Goal: Task Accomplishment & Management: Manage account settings

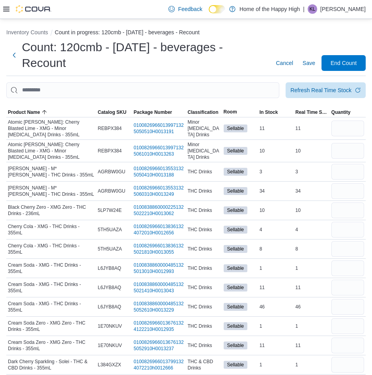
click at [3, 5] on div "Feedback Dark Mode Home of the Happy High | KL Kiannah Lloyd" at bounding box center [186, 9] width 372 height 19
click at [6, 7] on icon at bounding box center [6, 9] width 6 height 6
click at [15, 51] on button "Next" at bounding box center [13, 55] width 15 height 16
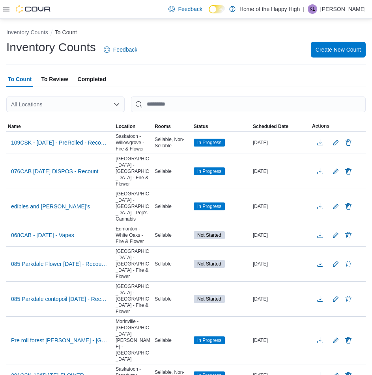
click at [9, 11] on icon at bounding box center [6, 9] width 6 height 5
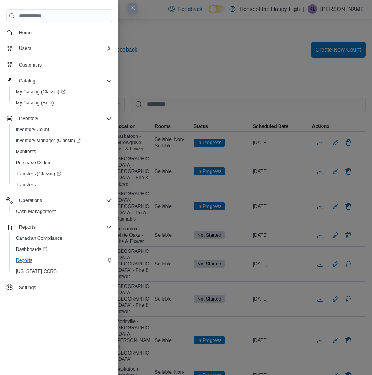
click at [38, 259] on div "Reports" at bounding box center [62, 260] width 99 height 9
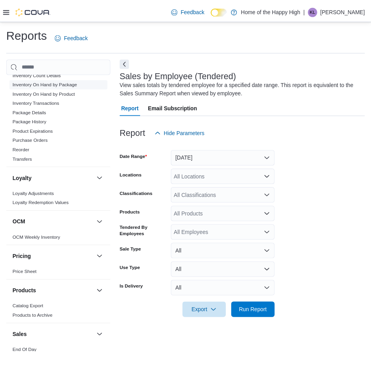
scroll to position [316, 0]
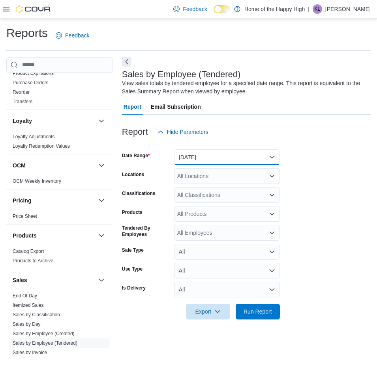
click at [268, 162] on button "[DATE]" at bounding box center [227, 157] width 106 height 16
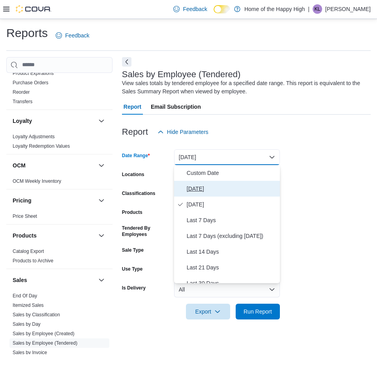
click at [236, 185] on span "[DATE]" at bounding box center [232, 188] width 90 height 9
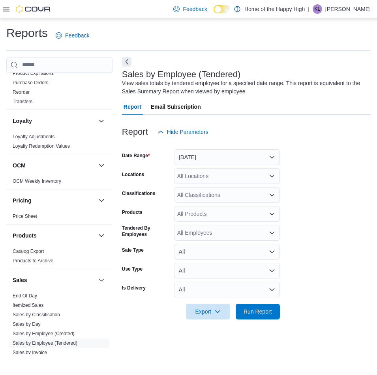
click at [235, 179] on div "All Locations" at bounding box center [227, 176] width 106 height 16
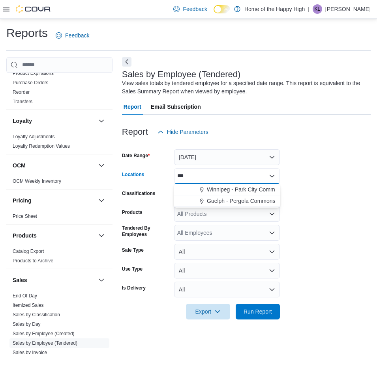
type input "***"
click at [245, 192] on span "Winnipeg - Park City Commons - Fire & Flower" at bounding box center [264, 190] width 115 height 8
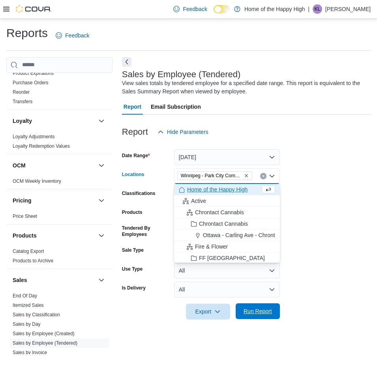
click at [253, 308] on span "Run Report" at bounding box center [257, 312] width 28 height 8
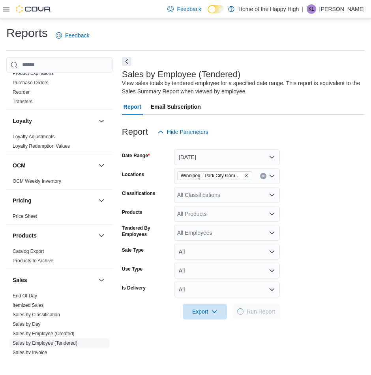
click at [127, 58] on button "Next" at bounding box center [126, 61] width 9 height 9
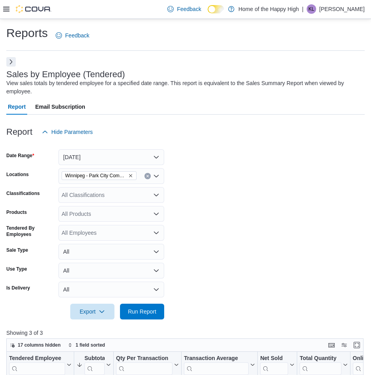
scroll to position [158, 0]
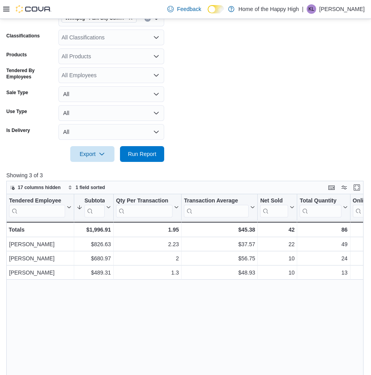
click at [40, 150] on div "Export Run Report" at bounding box center [85, 154] width 158 height 16
click at [162, 156] on button "Run Report" at bounding box center [142, 154] width 44 height 16
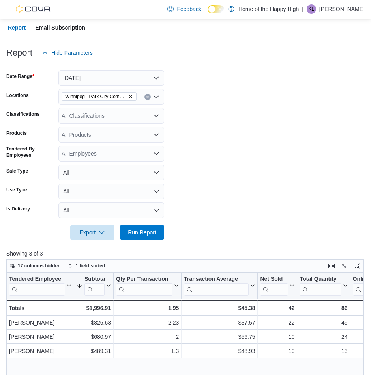
scroll to position [79, 0]
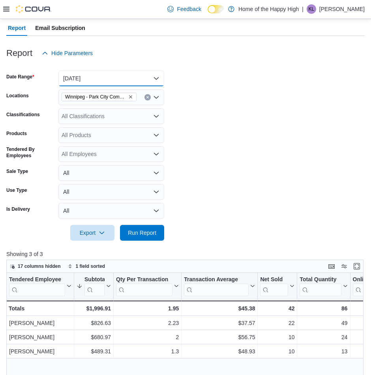
click at [158, 74] on button "[DATE]" at bounding box center [111, 79] width 106 height 16
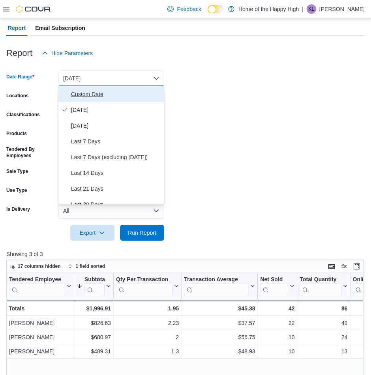
click at [142, 94] on span "Custom Date" at bounding box center [116, 94] width 90 height 9
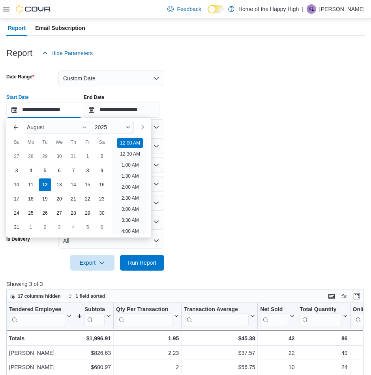
click at [73, 110] on input "**********" at bounding box center [44, 110] width 76 height 16
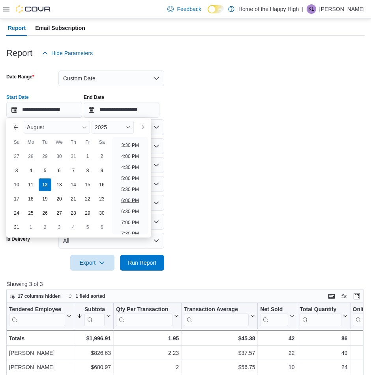
click at [132, 200] on li "6:00 PM" at bounding box center [130, 200] width 24 height 9
type input "**********"
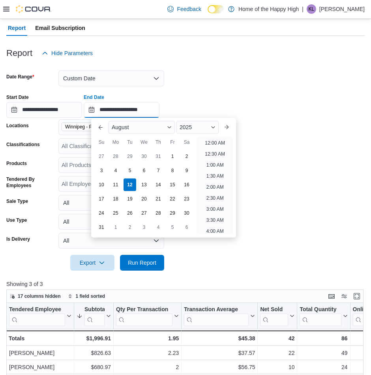
click at [157, 110] on input "**********" at bounding box center [122, 110] width 76 height 16
click at [225, 167] on li "7:00 PM" at bounding box center [215, 168] width 24 height 9
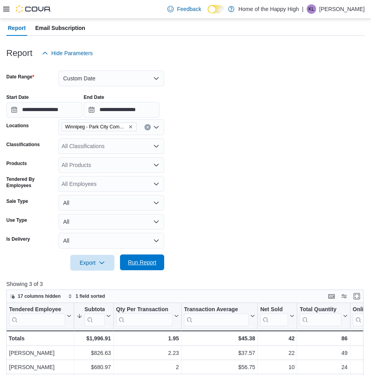
click at [146, 266] on span "Run Report" at bounding box center [142, 263] width 28 height 8
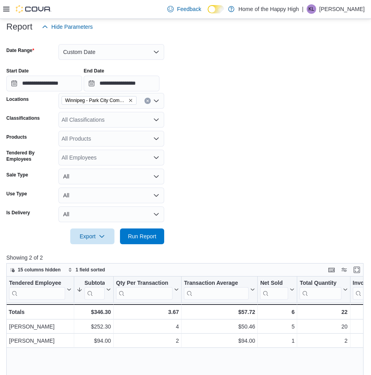
scroll to position [118, 0]
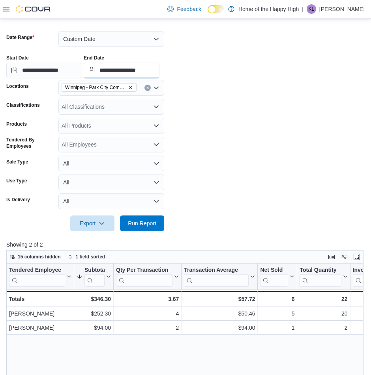
drag, startPoint x: 160, startPoint y: 65, endPoint x: 167, endPoint y: 71, distance: 8.4
click at [159, 66] on input "**********" at bounding box center [122, 71] width 76 height 16
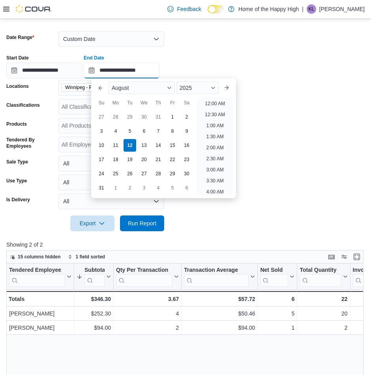
scroll to position [434, 0]
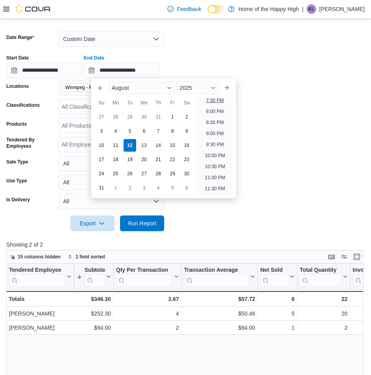
click at [214, 101] on li "7:30 PM" at bounding box center [215, 100] width 24 height 9
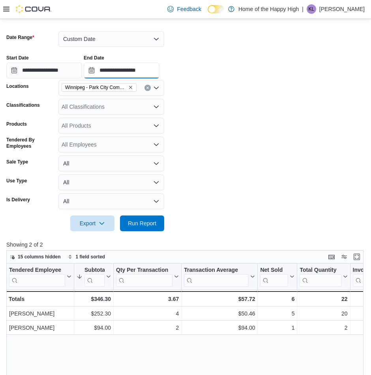
click at [149, 76] on input "**********" at bounding box center [122, 71] width 76 height 16
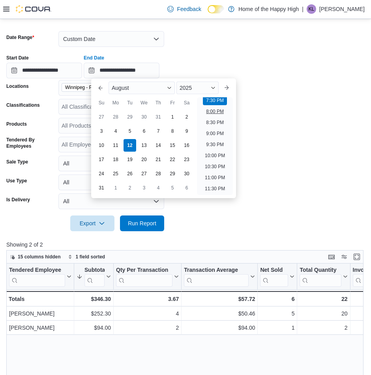
click at [210, 114] on li "8:00 PM" at bounding box center [215, 111] width 24 height 9
type input "**********"
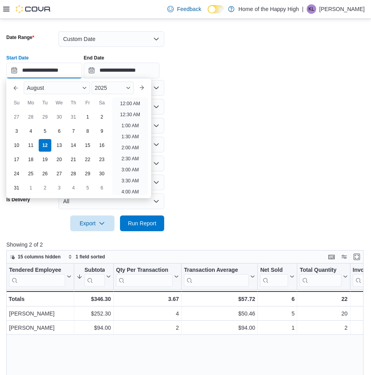
click at [74, 71] on input "**********" at bounding box center [44, 71] width 76 height 16
click at [121, 104] on li "7:00 PM" at bounding box center [130, 101] width 24 height 9
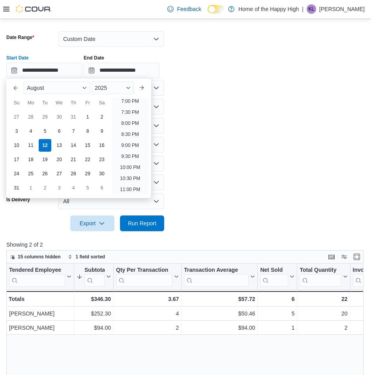
type input "**********"
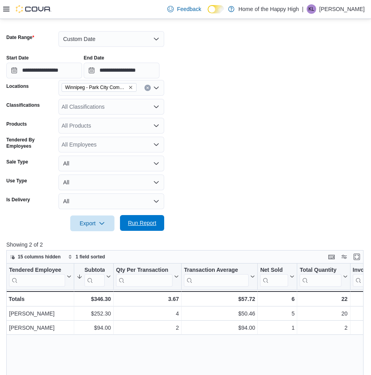
click at [127, 219] on span "Run Report" at bounding box center [142, 223] width 35 height 16
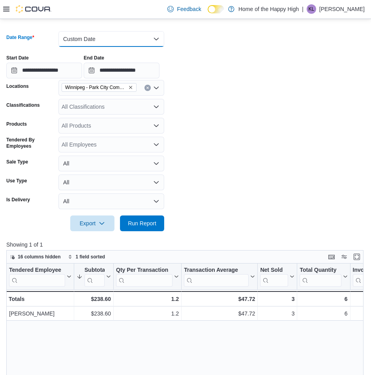
click at [156, 37] on button "Custom Date" at bounding box center [111, 39] width 106 height 16
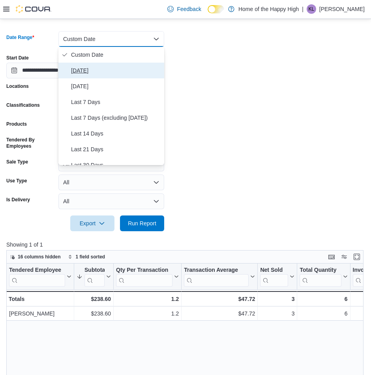
click at [151, 66] on span "[DATE]" at bounding box center [116, 70] width 90 height 9
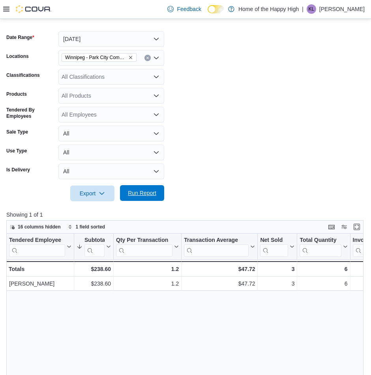
click at [151, 189] on span "Run Report" at bounding box center [142, 193] width 35 height 16
click at [154, 190] on span "Run Report" at bounding box center [142, 193] width 28 height 8
click at [162, 199] on button "Run Report" at bounding box center [142, 193] width 44 height 16
click at [143, 194] on span "Run Report" at bounding box center [142, 193] width 28 height 8
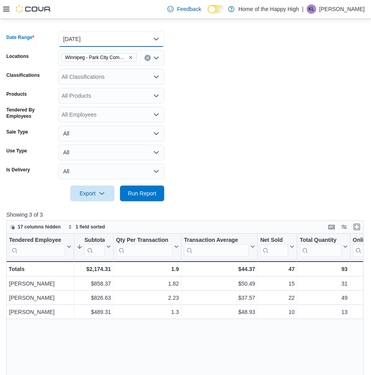
click at [92, 44] on button "[DATE]" at bounding box center [111, 39] width 106 height 16
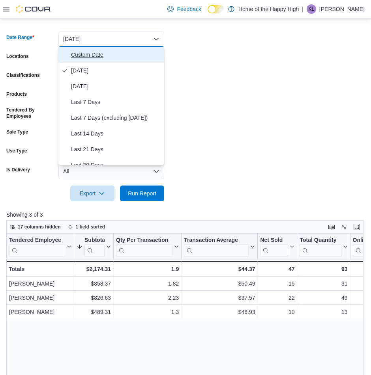
click at [94, 47] on button "Custom Date" at bounding box center [111, 55] width 106 height 16
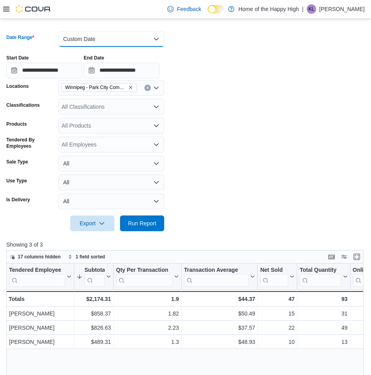
click at [133, 43] on button "Custom Date" at bounding box center [111, 39] width 106 height 16
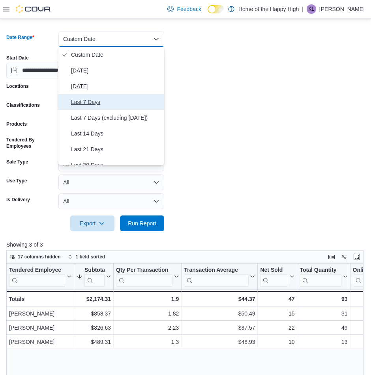
drag, startPoint x: 123, startPoint y: 97, endPoint x: 121, endPoint y: 88, distance: 8.8
click at [121, 88] on div "Custom Date Today Yesterday Last 7 Days Last 7 Days (excluding today) Last 14 D…" at bounding box center [111, 106] width 106 height 118
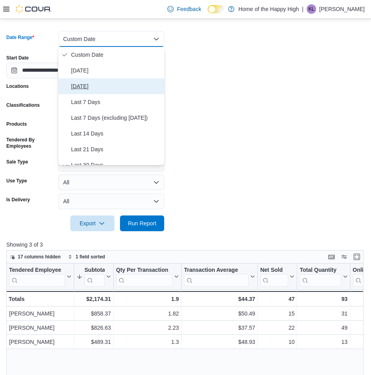
click at [121, 88] on span "[DATE]" at bounding box center [116, 86] width 90 height 9
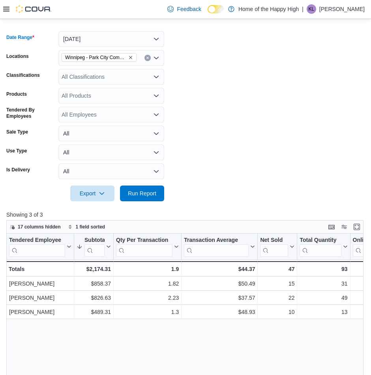
click at [151, 202] on div at bounding box center [185, 206] width 358 height 9
click at [149, 192] on span "Run Report" at bounding box center [142, 193] width 28 height 8
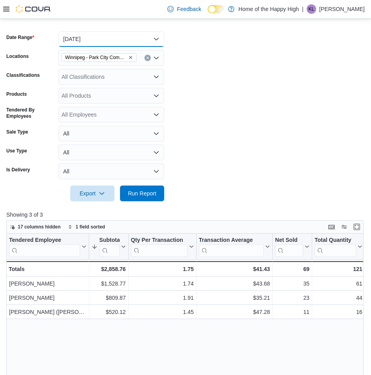
click at [151, 37] on button "[DATE]" at bounding box center [111, 39] width 106 height 16
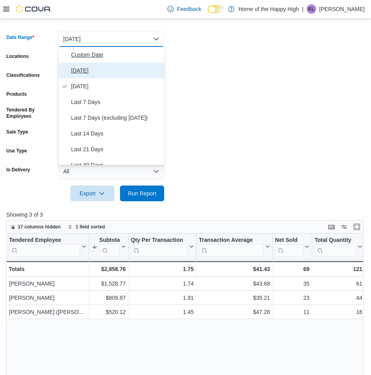
click at [142, 62] on div "Custom Date Today Yesterday Last 7 Days Last 7 Days (excluding today) Last 14 D…" at bounding box center [111, 106] width 106 height 118
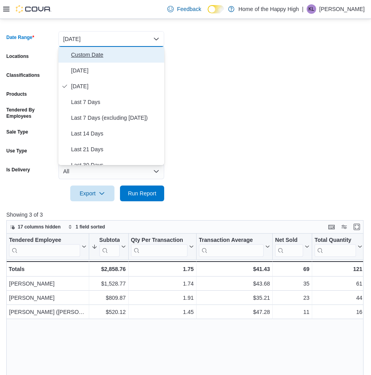
click at [143, 59] on span "Custom Date" at bounding box center [116, 54] width 90 height 9
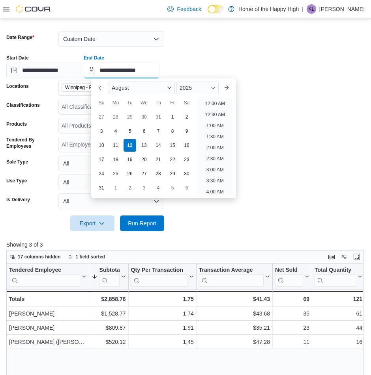
click at [159, 68] on input "**********" at bounding box center [122, 71] width 76 height 16
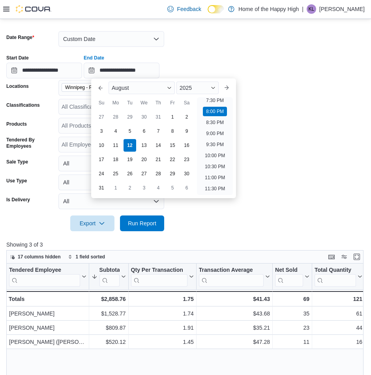
click at [253, 215] on div at bounding box center [185, 212] width 358 height 6
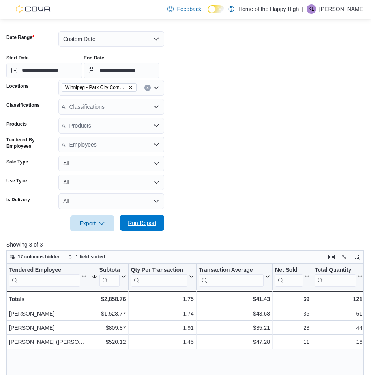
click at [151, 225] on span "Run Report" at bounding box center [142, 223] width 28 height 8
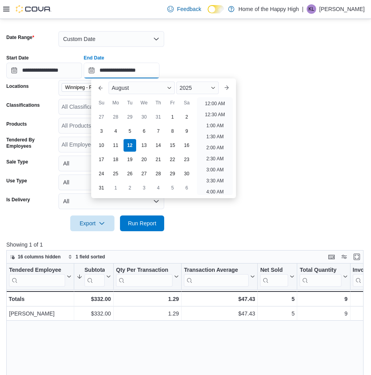
click at [159, 63] on input "**********" at bounding box center [122, 71] width 76 height 16
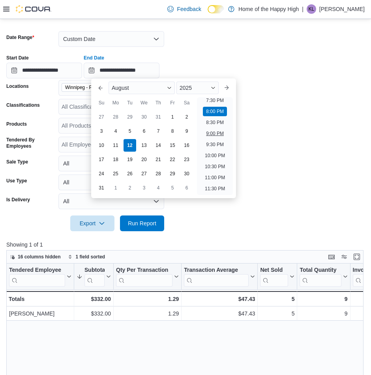
click at [224, 131] on li "9:00 PM" at bounding box center [215, 133] width 24 height 9
type input "**********"
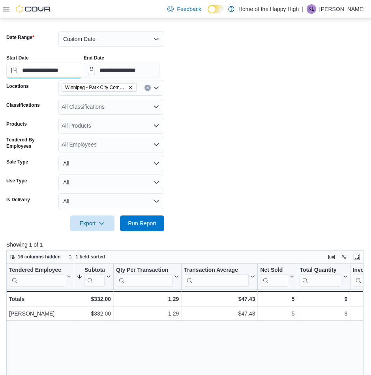
click at [68, 71] on input "**********" at bounding box center [44, 71] width 76 height 16
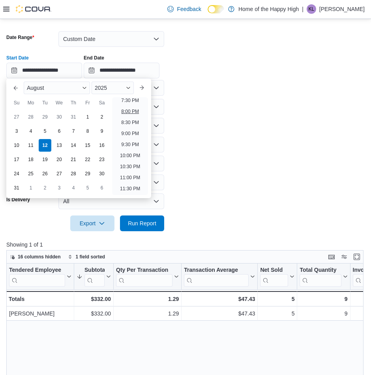
click at [132, 111] on li "8:00 PM" at bounding box center [130, 111] width 24 height 9
type input "**********"
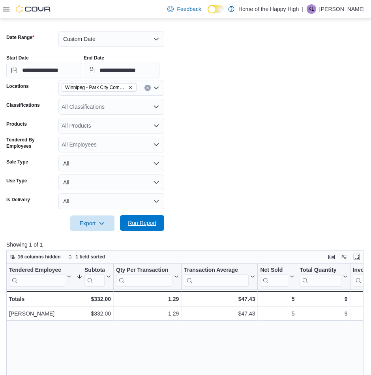
click at [159, 224] on button "Run Report" at bounding box center [142, 223] width 44 height 16
click at [159, 32] on button "Custom Date" at bounding box center [111, 39] width 106 height 16
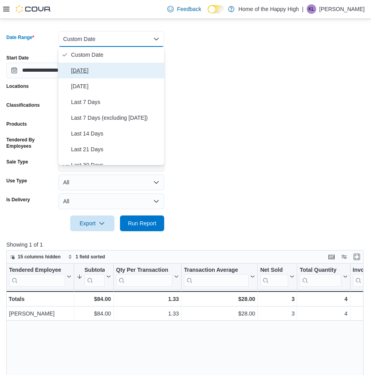
click at [138, 69] on span "[DATE]" at bounding box center [116, 70] width 90 height 9
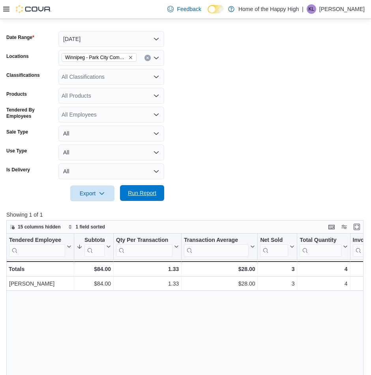
click at [162, 197] on button "Run Report" at bounding box center [142, 193] width 44 height 16
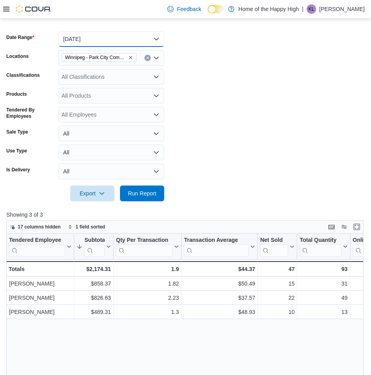
click at [152, 45] on button "[DATE]" at bounding box center [111, 39] width 106 height 16
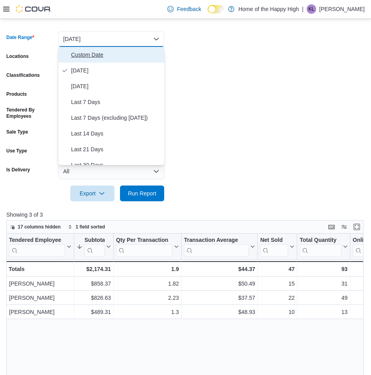
click at [143, 54] on span "Custom Date" at bounding box center [116, 54] width 90 height 9
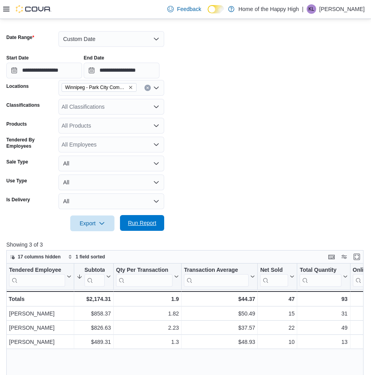
click at [151, 229] on span "Run Report" at bounding box center [142, 223] width 35 height 16
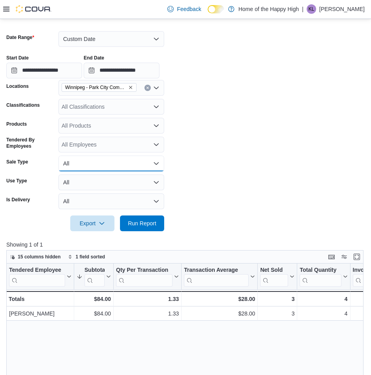
click at [80, 168] on button "All" at bounding box center [111, 164] width 106 height 16
click at [189, 164] on form "**********" at bounding box center [185, 127] width 358 height 210
click at [81, 185] on button "All" at bounding box center [111, 183] width 106 height 16
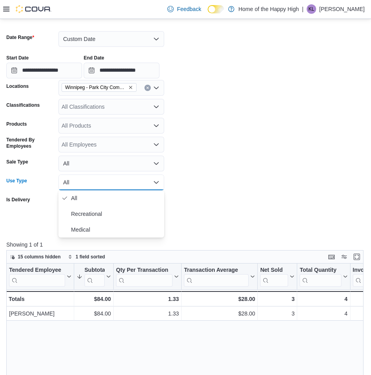
click at [249, 202] on form "**********" at bounding box center [185, 127] width 358 height 210
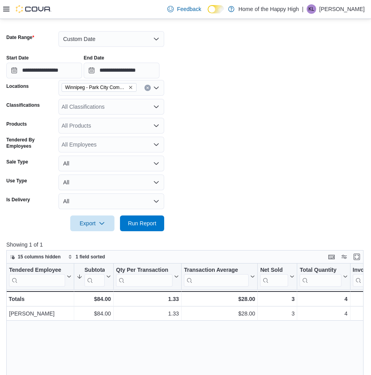
click at [54, 201] on div "Is Delivery" at bounding box center [30, 202] width 49 height 16
click at [80, 201] on button "All" at bounding box center [111, 202] width 106 height 16
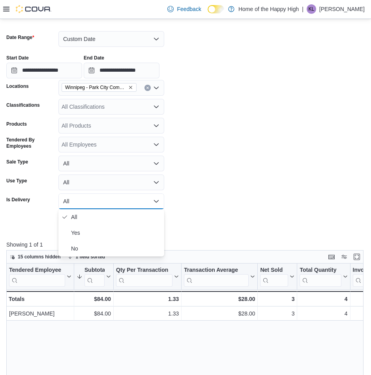
click at [226, 212] on div at bounding box center [185, 212] width 358 height 6
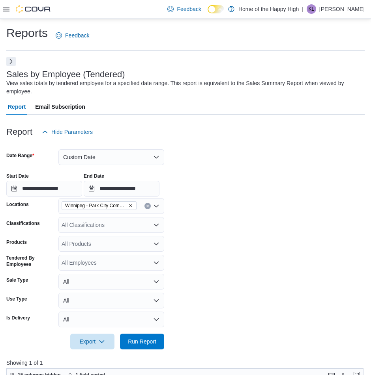
click at [13, 63] on button "Next" at bounding box center [10, 61] width 9 height 9
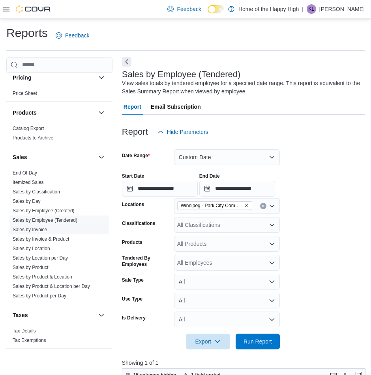
scroll to position [441, 0]
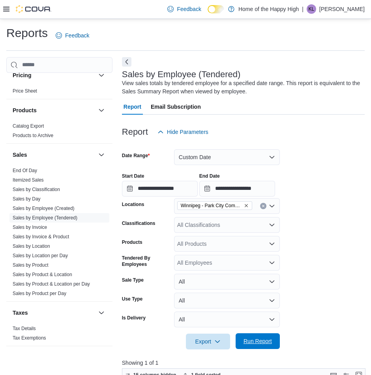
click at [263, 345] on span "Run Report" at bounding box center [257, 342] width 28 height 8
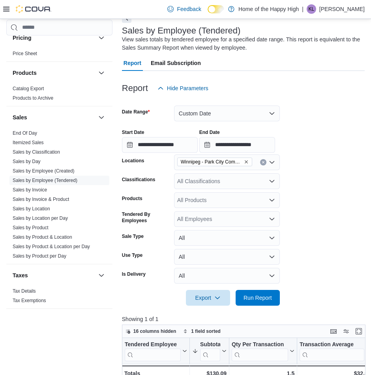
scroll to position [0, 0]
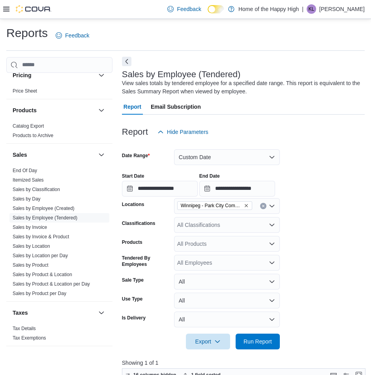
click at [126, 57] on button "Next" at bounding box center [126, 61] width 9 height 9
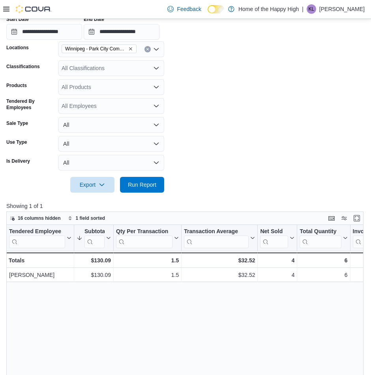
scroll to position [158, 0]
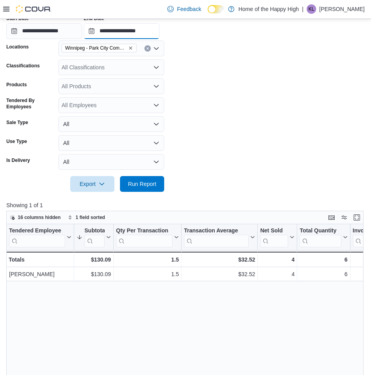
click at [154, 34] on input "**********" at bounding box center [122, 31] width 76 height 16
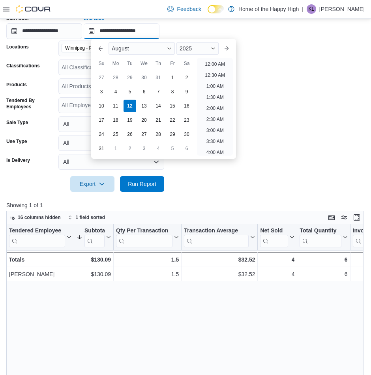
scroll to position [434, 0]
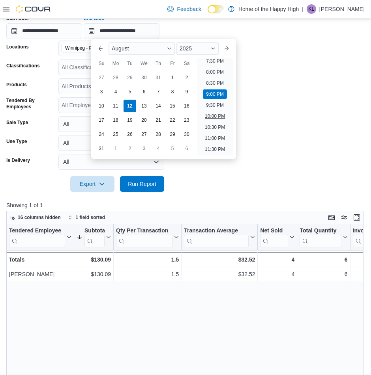
click at [218, 118] on li "10:00 PM" at bounding box center [215, 116] width 26 height 9
type input "**********"
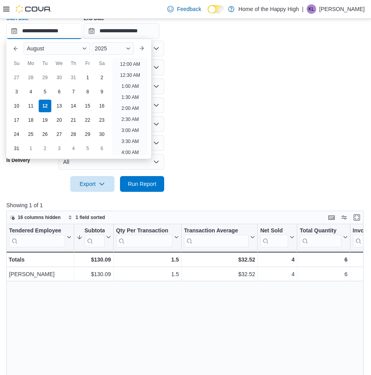
drag, startPoint x: 75, startPoint y: 32, endPoint x: 106, endPoint y: 67, distance: 47.2
click at [74, 33] on input "**********" at bounding box center [44, 31] width 76 height 16
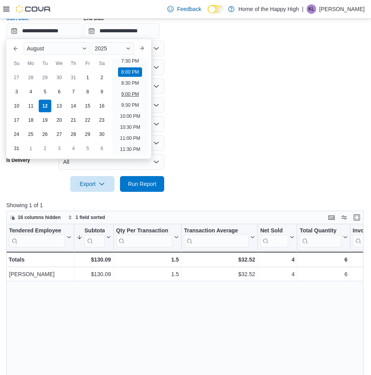
click at [134, 98] on li "9:00 PM" at bounding box center [130, 94] width 24 height 9
type input "**********"
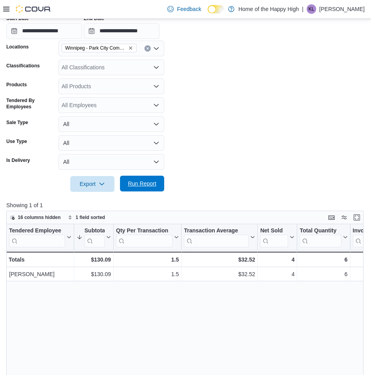
click at [155, 186] on span "Run Report" at bounding box center [142, 184] width 28 height 8
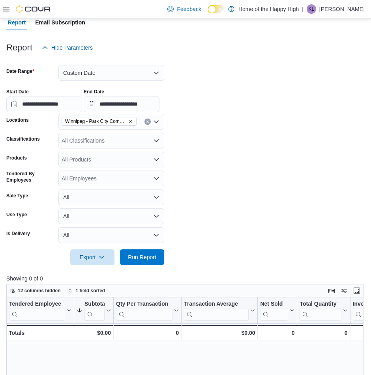
scroll to position [79, 0]
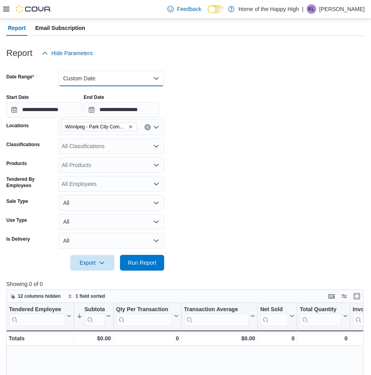
click at [148, 82] on button "Custom Date" at bounding box center [111, 79] width 106 height 16
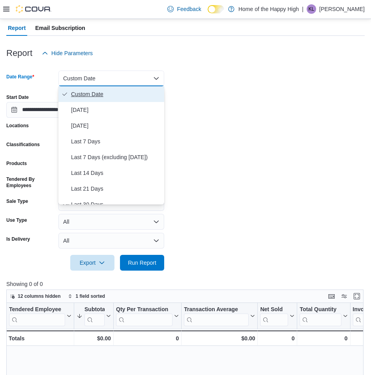
click at [118, 100] on button "Custom Date" at bounding box center [111, 94] width 106 height 16
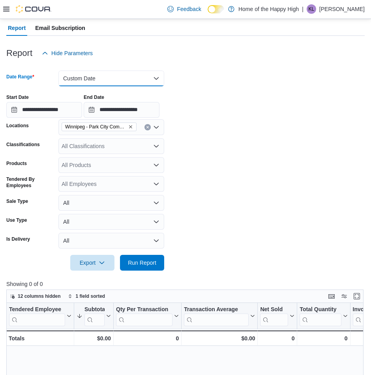
click at [131, 77] on button "Custom Date" at bounding box center [111, 79] width 106 height 16
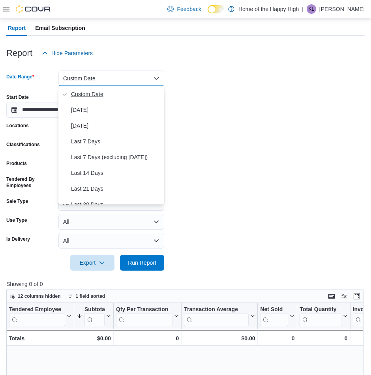
click at [130, 101] on button "Custom Date" at bounding box center [111, 94] width 106 height 16
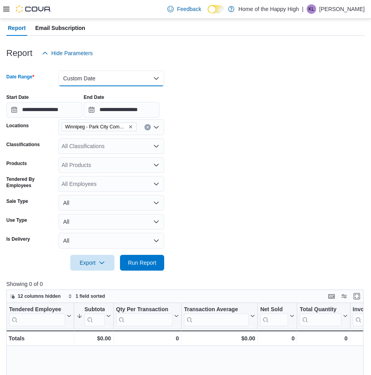
click at [132, 83] on button "Custom Date" at bounding box center [111, 79] width 106 height 16
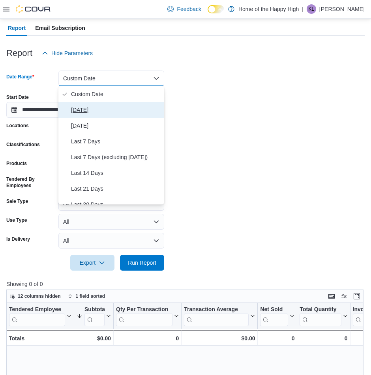
click at [124, 113] on span "[DATE]" at bounding box center [116, 109] width 90 height 9
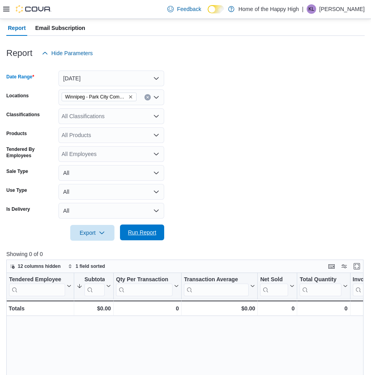
click at [140, 232] on span "Run Report" at bounding box center [142, 233] width 28 height 8
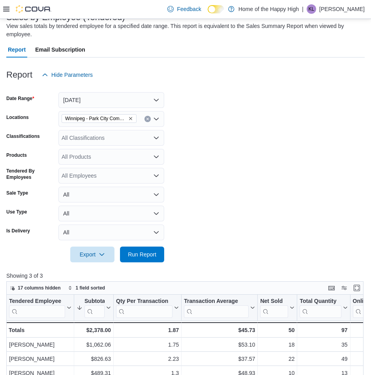
scroll to position [39, 0]
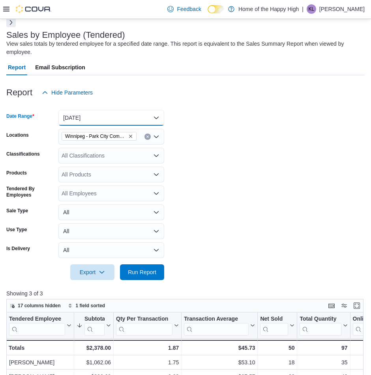
click at [90, 119] on button "[DATE]" at bounding box center [111, 118] width 106 height 16
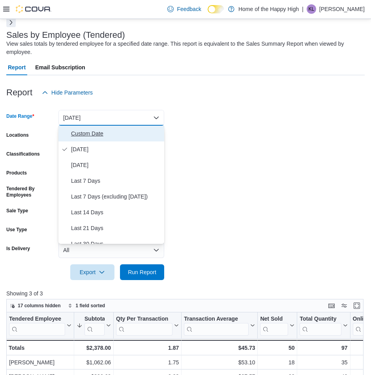
click at [90, 132] on span "Custom Date" at bounding box center [116, 133] width 90 height 9
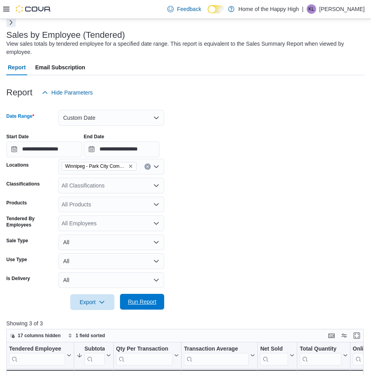
click at [161, 304] on button "Run Report" at bounding box center [142, 302] width 44 height 16
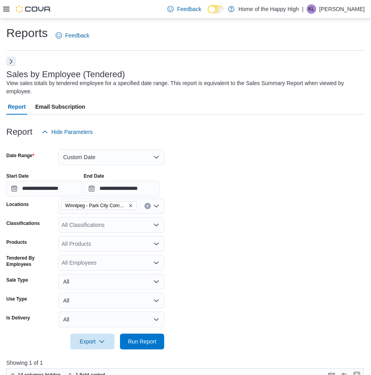
click at [12, 60] on button "Next" at bounding box center [10, 61] width 9 height 9
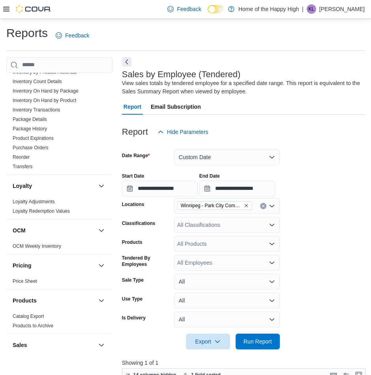
scroll to position [316, 0]
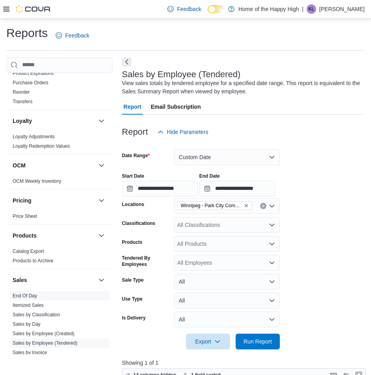
click at [30, 292] on span "End Of Day" at bounding box center [59, 295] width 100 height 9
click at [30, 293] on link "End Of Day" at bounding box center [25, 296] width 24 height 6
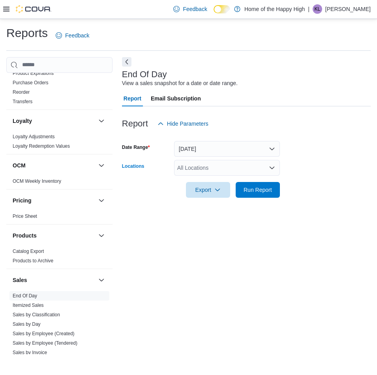
click at [240, 163] on div "All Locations" at bounding box center [227, 168] width 106 height 16
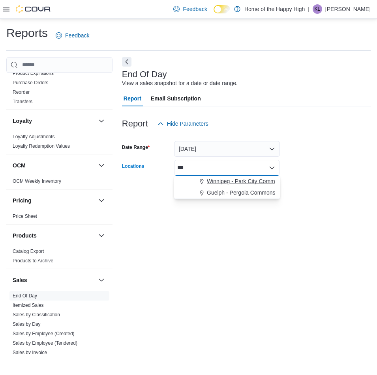
type input "***"
click at [235, 183] on span "Winnipeg - Park City Commons - Fire & Flower" at bounding box center [264, 181] width 115 height 8
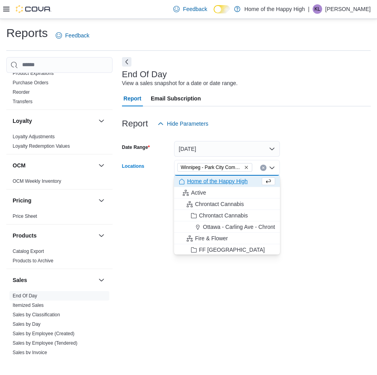
click at [302, 205] on div at bounding box center [246, 202] width 248 height 9
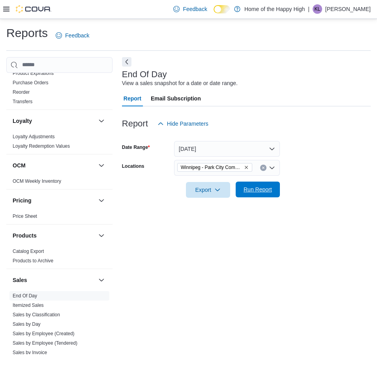
click at [248, 190] on span "Run Report" at bounding box center [257, 190] width 28 height 8
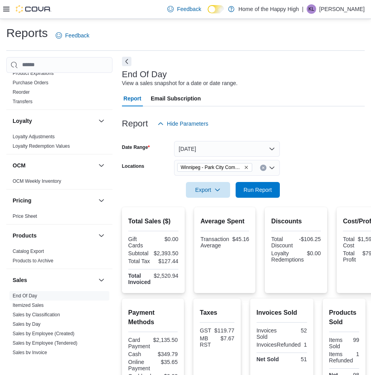
click at [127, 62] on button "Next" at bounding box center [126, 61] width 9 height 9
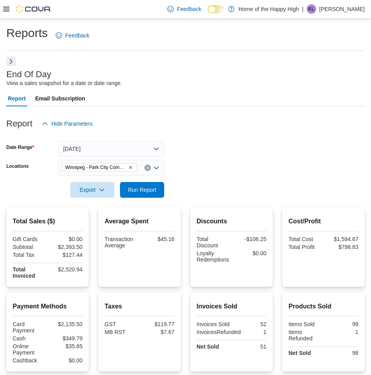
click at [14, 59] on button "Next" at bounding box center [10, 61] width 9 height 9
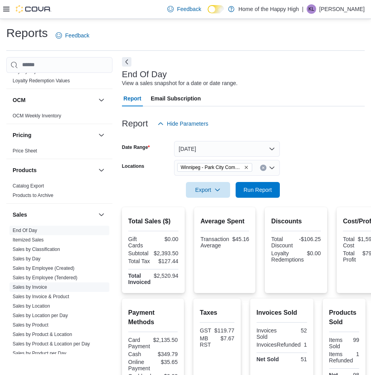
scroll to position [394, 0]
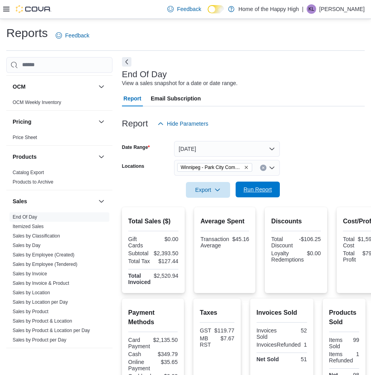
click at [251, 190] on span "Run Report" at bounding box center [257, 190] width 28 height 8
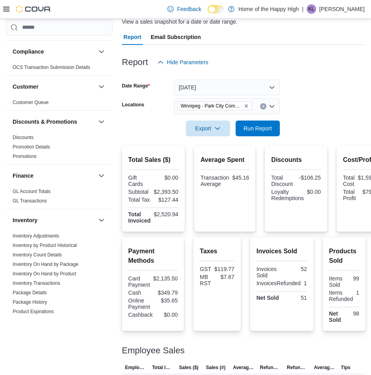
scroll to position [0, 0]
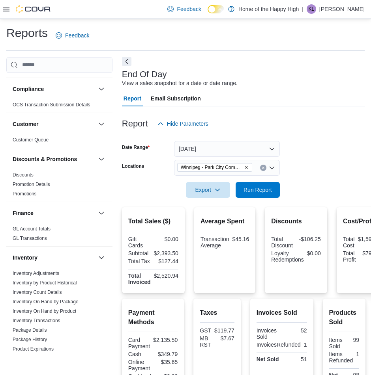
click at [126, 62] on button "Next" at bounding box center [126, 61] width 9 height 9
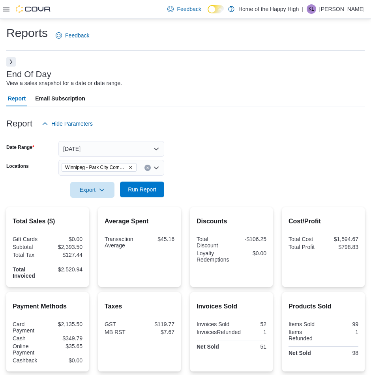
click at [138, 192] on span "Run Report" at bounding box center [142, 190] width 28 height 8
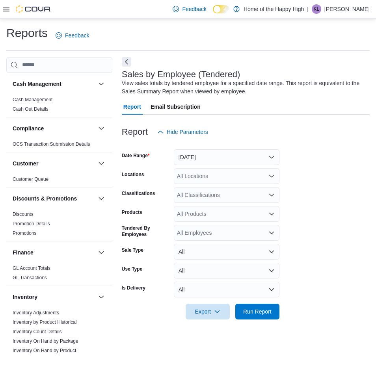
click at [7, 8] on icon at bounding box center [6, 9] width 6 height 6
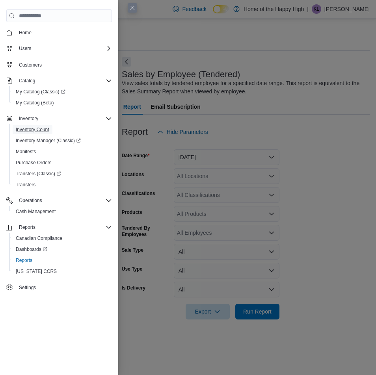
drag, startPoint x: 37, startPoint y: 132, endPoint x: 45, endPoint y: 148, distance: 17.5
click at [37, 132] on span "Inventory Count" at bounding box center [33, 130] width 34 height 6
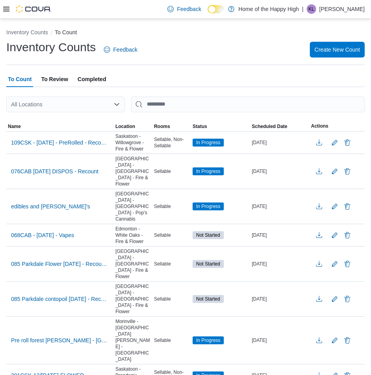
click at [63, 109] on div "All Locations" at bounding box center [65, 105] width 118 height 16
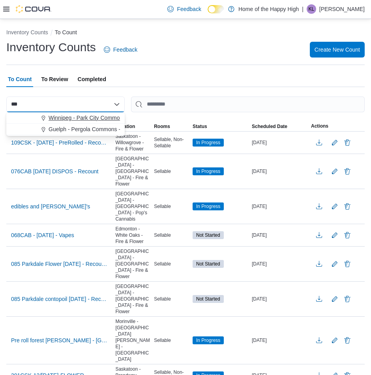
type input "***"
click at [72, 119] on span "Winnipeg - Park City Commons - Fire & Flower" at bounding box center [106, 118] width 115 height 8
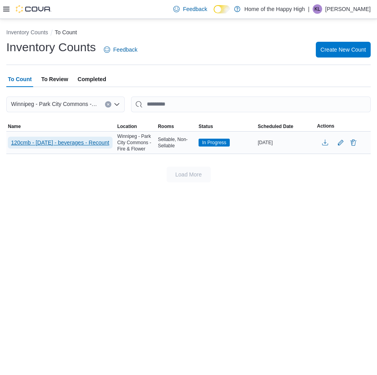
click at [73, 141] on span "120cmb - aug 12th 2025 - beverages - Recount" at bounding box center [60, 143] width 98 height 8
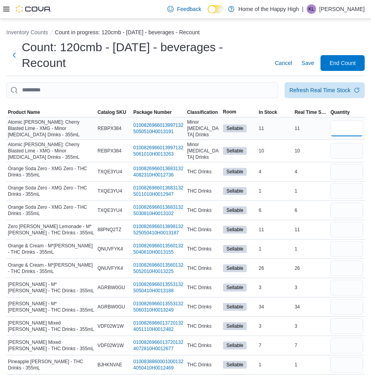
click at [345, 126] on input "number" at bounding box center [346, 129] width 33 height 16
type input "**"
type input "*"
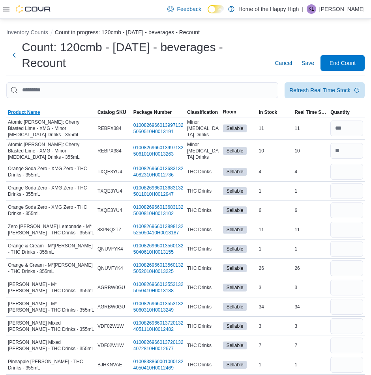
click at [28, 113] on span "Product Name" at bounding box center [24, 112] width 32 height 6
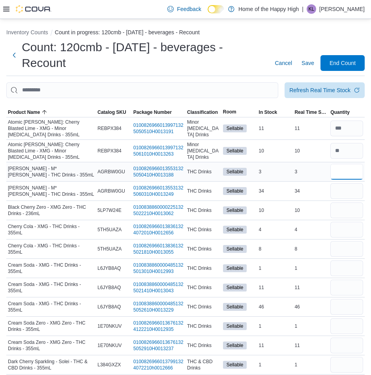
click at [358, 178] on input "number" at bounding box center [346, 172] width 33 height 16
type input "*"
type input "**"
type input "*"
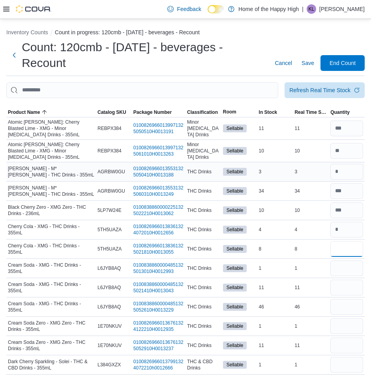
type input "**"
type input "*"
type input "**"
click at [338, 311] on input "number" at bounding box center [346, 307] width 33 height 16
type input "**"
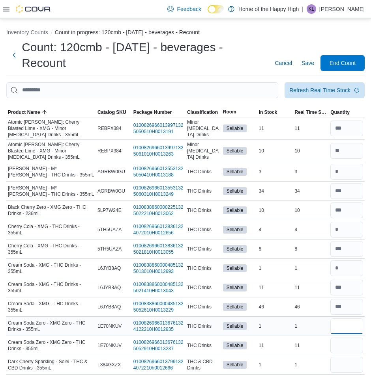
click at [349, 326] on input "number" at bounding box center [346, 327] width 33 height 16
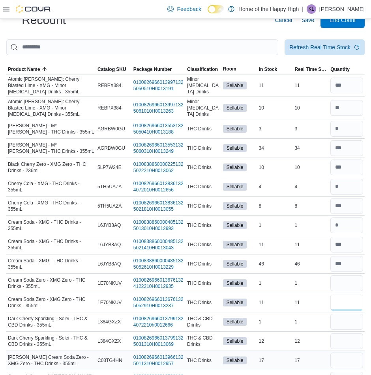
scroll to position [79, 0]
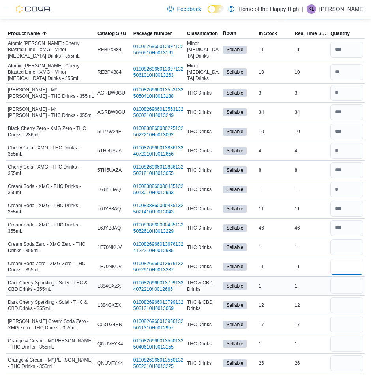
type input "**"
click at [342, 293] on input "number" at bounding box center [346, 286] width 33 height 16
type input "*"
type input "**"
type input "*"
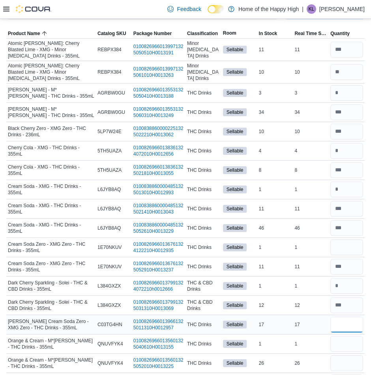
type input "**"
type input "*"
type input "**"
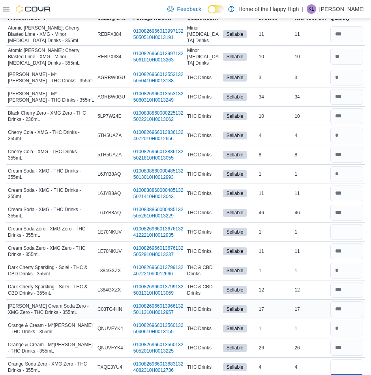
type input "*"
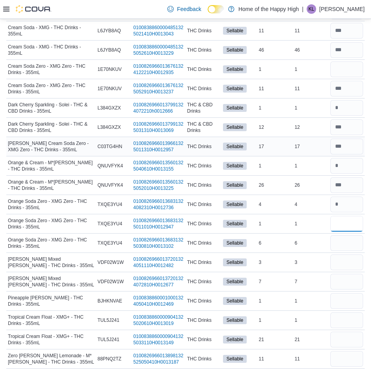
type input "*"
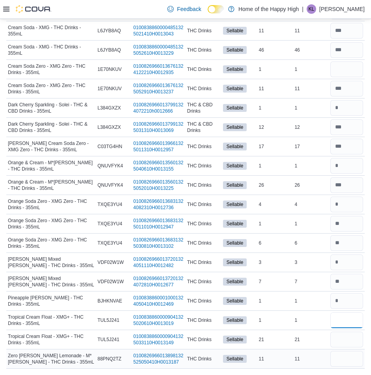
type input "*"
click at [345, 357] on input "number" at bounding box center [346, 359] width 33 height 16
click at [357, 334] on input "number" at bounding box center [346, 340] width 33 height 16
type input "**"
click at [357, 328] on input "number" at bounding box center [346, 321] width 33 height 16
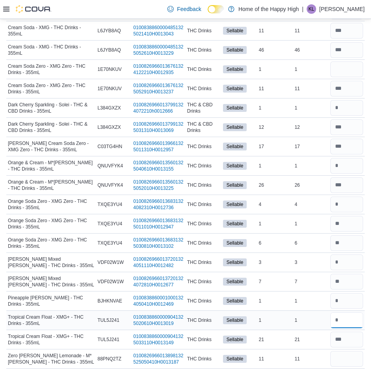
type input "*"
type input "**"
type input "*"
click at [348, 352] on input "number" at bounding box center [346, 359] width 33 height 16
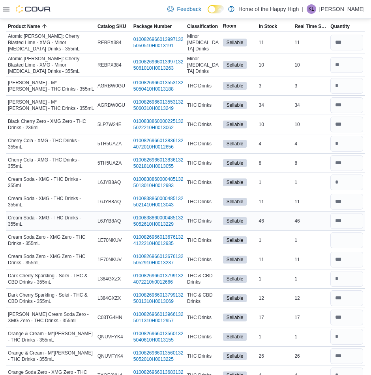
scroll to position [0, 0]
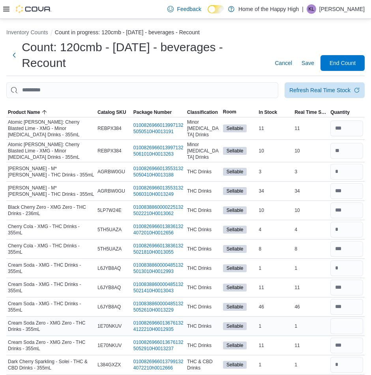
type input "**"
click at [342, 327] on input "number" at bounding box center [346, 327] width 33 height 16
click at [361, 331] on input "number" at bounding box center [346, 327] width 33 height 16
type input "*"
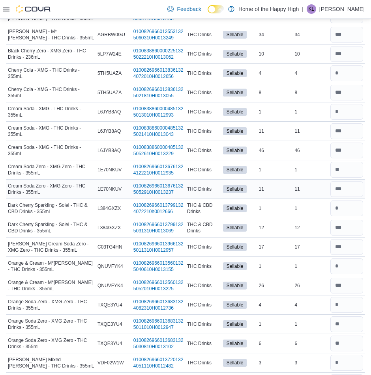
scroll to position [158, 0]
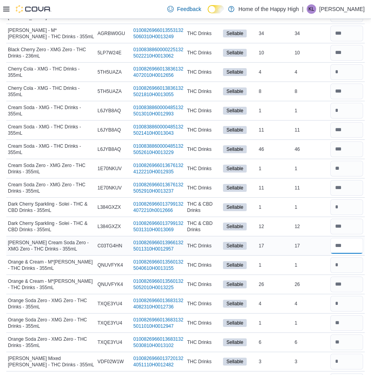
click at [361, 241] on input "number" at bounding box center [346, 246] width 33 height 16
click at [361, 225] on input "number" at bounding box center [346, 227] width 33 height 16
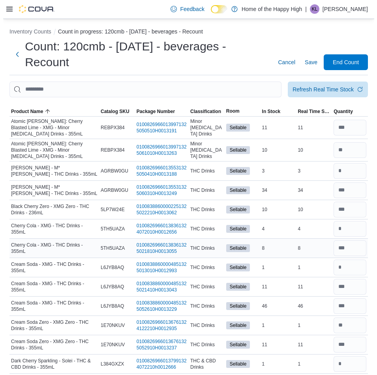
scroll to position [0, 0]
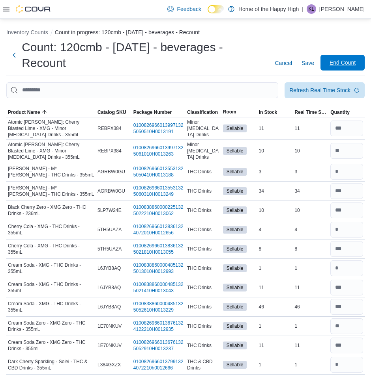
click at [351, 63] on span "End Count" at bounding box center [342, 63] width 26 height 8
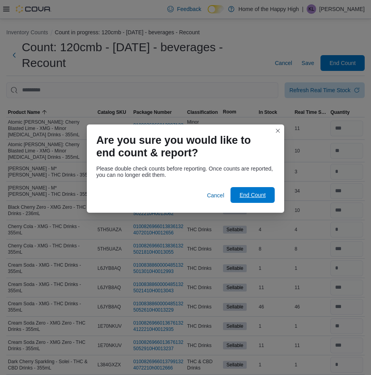
click at [257, 200] on span "End Count" at bounding box center [252, 195] width 35 height 16
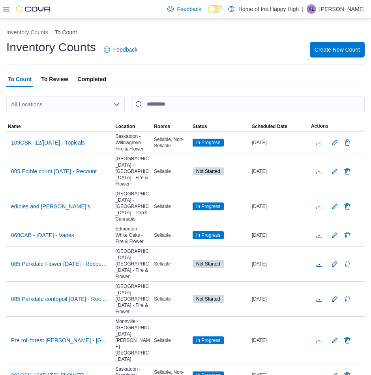
click at [52, 77] on span "To Review" at bounding box center [54, 79] width 27 height 16
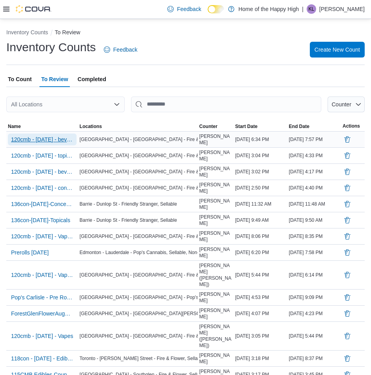
click at [60, 141] on span "120cmb - aug 12th 2025 - beverages - Recount" at bounding box center [42, 140] width 62 height 8
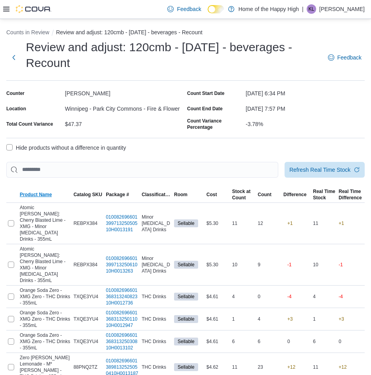
click at [54, 197] on span "Product Name" at bounding box center [45, 194] width 54 height 9
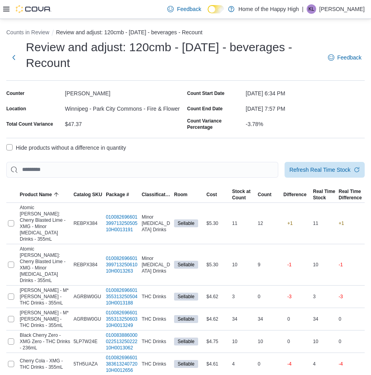
click at [57, 150] on label "Hide products without a difference in quantity" at bounding box center [65, 147] width 119 height 9
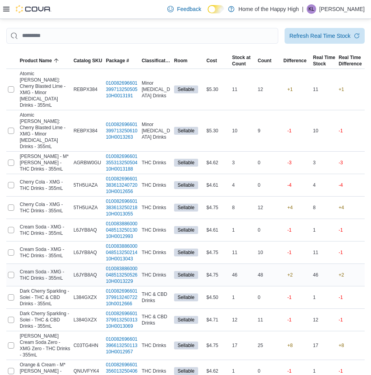
scroll to position [273, 0]
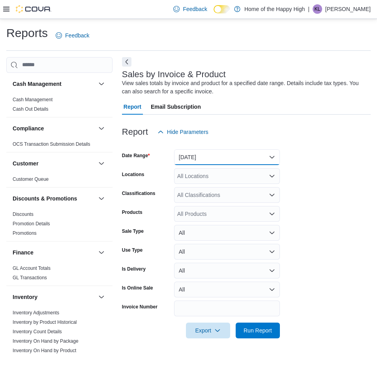
click at [215, 156] on button "[DATE]" at bounding box center [227, 157] width 106 height 16
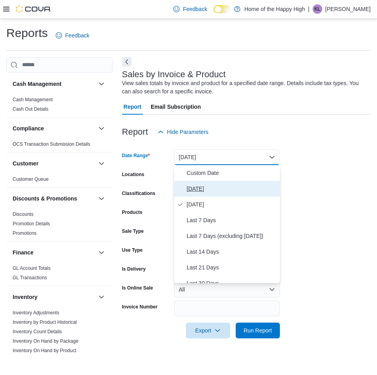
click at [205, 184] on span "[DATE]" at bounding box center [232, 188] width 90 height 9
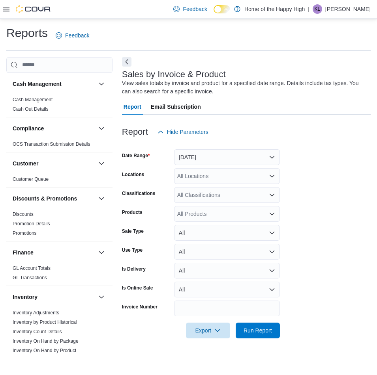
click at [207, 173] on div "All Locations" at bounding box center [227, 176] width 106 height 16
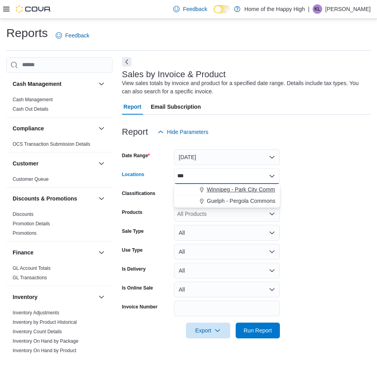
type input "***"
click at [215, 189] on span "Winnipeg - Park City Commons - Fire & Flower" at bounding box center [264, 190] width 115 height 8
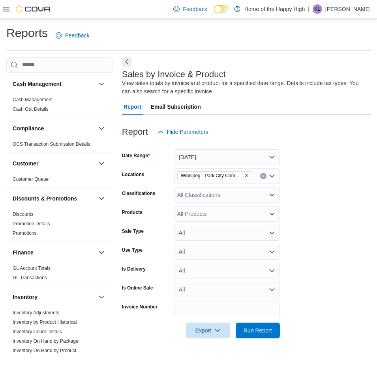
click at [293, 173] on form "Date Range [DATE] Locations [GEOGRAPHIC_DATA] - Fire & Flower Classifications A…" at bounding box center [246, 239] width 248 height 199
click at [220, 233] on button "All" at bounding box center [227, 233] width 106 height 16
click at [310, 240] on form "Date Range [DATE] Locations [GEOGRAPHIC_DATA] - Fire & Flower Classifications A…" at bounding box center [246, 239] width 248 height 199
click at [224, 262] on form "Date Range [DATE] Locations [GEOGRAPHIC_DATA] - Fire & Flower Classifications A…" at bounding box center [246, 239] width 248 height 199
click at [224, 273] on button "All" at bounding box center [227, 271] width 106 height 16
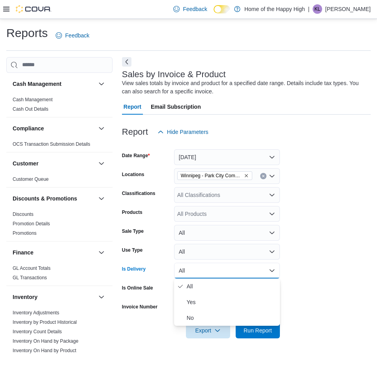
drag, startPoint x: 342, startPoint y: 292, endPoint x: 288, endPoint y: 306, distance: 56.1
click at [339, 295] on form "Date Range [DATE] Locations [GEOGRAPHIC_DATA] - Fire & Flower Classifications A…" at bounding box center [246, 239] width 248 height 199
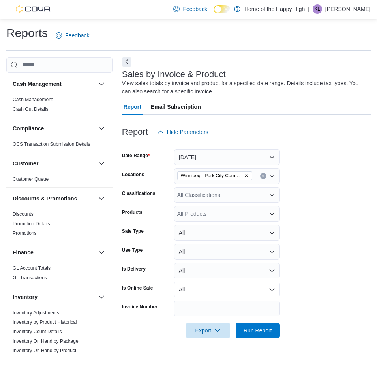
click at [235, 293] on button "All" at bounding box center [227, 290] width 106 height 16
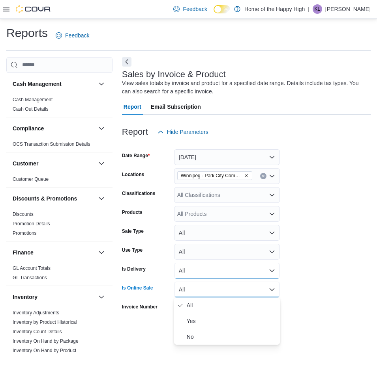
click at [237, 263] on button "All" at bounding box center [227, 271] width 106 height 16
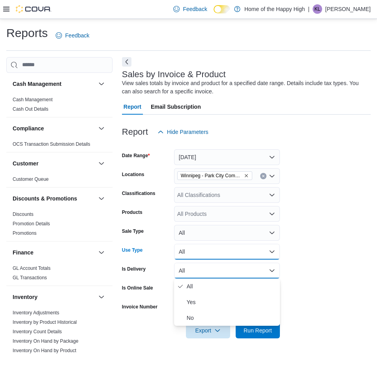
click at [234, 248] on button "All" at bounding box center [227, 252] width 106 height 16
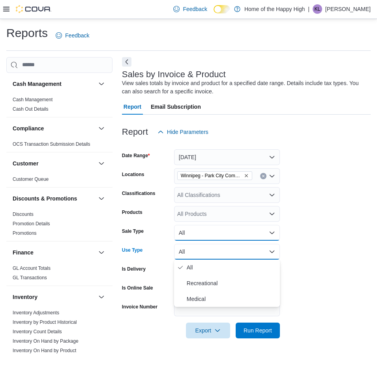
click at [233, 236] on button "All" at bounding box center [227, 233] width 106 height 16
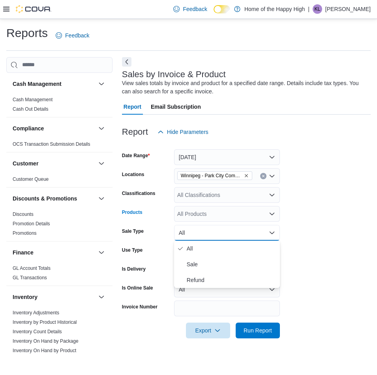
click at [235, 217] on div "All Products" at bounding box center [227, 214] width 106 height 16
click at [257, 201] on div "All Classifications" at bounding box center [227, 195] width 106 height 16
drag, startPoint x: 340, startPoint y: 254, endPoint x: 98, endPoint y: 287, distance: 243.6
click at [338, 254] on form "Date Range [DATE] Locations [GEOGRAPHIC_DATA] - Fire & Flower Classifications A…" at bounding box center [246, 239] width 248 height 199
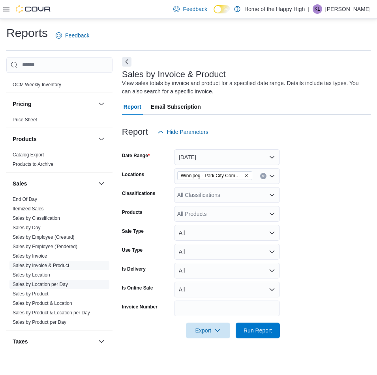
scroll to position [441, 0]
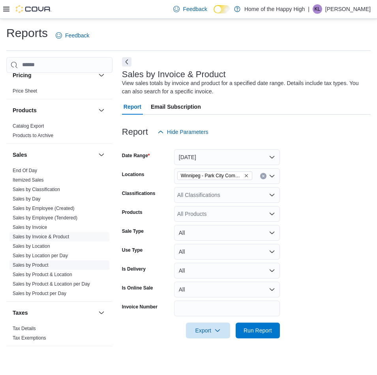
click at [45, 265] on link "Sales by Product" at bounding box center [31, 266] width 36 height 6
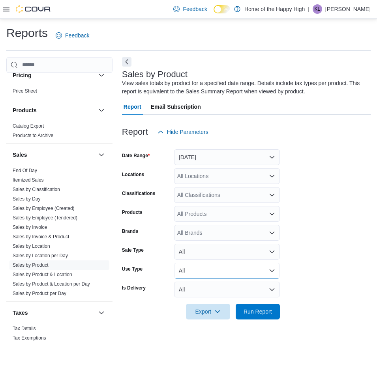
click at [207, 276] on button "All" at bounding box center [227, 271] width 106 height 16
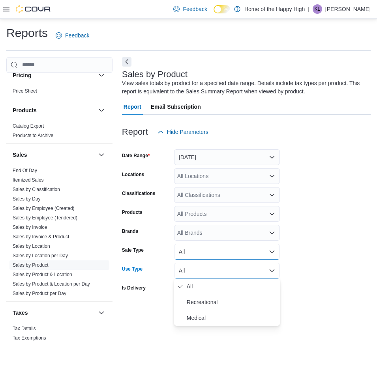
click at [213, 257] on button "All" at bounding box center [227, 252] width 106 height 16
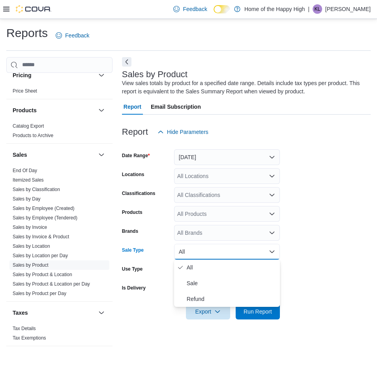
click at [218, 214] on div "All Products" at bounding box center [227, 214] width 106 height 16
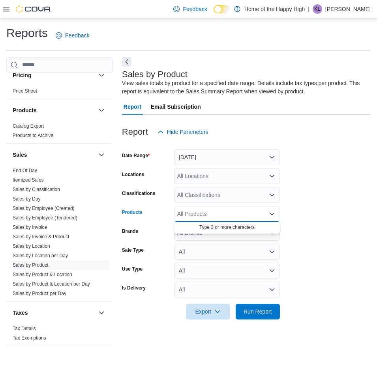
click at [321, 226] on form "Date Range [DATE] Locations All Locations Classifications All Classifications P…" at bounding box center [246, 230] width 248 height 180
click at [227, 196] on div "All Classifications" at bounding box center [227, 195] width 106 height 16
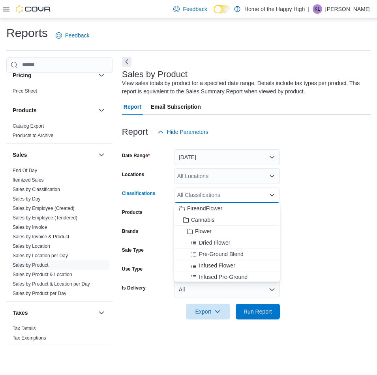
click at [205, 171] on div "All Locations" at bounding box center [227, 176] width 106 height 16
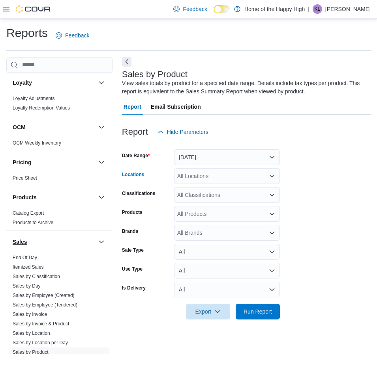
scroll to position [401, 0]
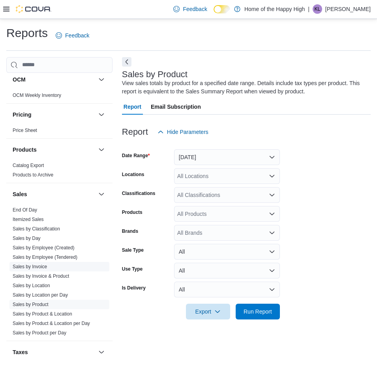
click at [43, 267] on link "Sales by Invoice" at bounding box center [30, 267] width 34 height 6
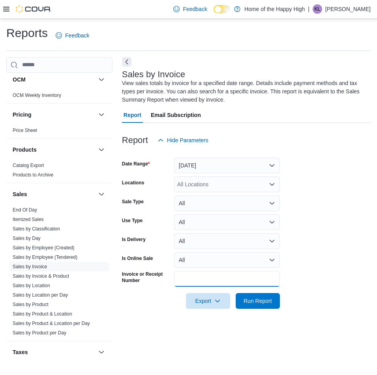
click at [208, 279] on input "Invoice or Receipt Number" at bounding box center [227, 279] width 106 height 16
click at [212, 202] on button "All" at bounding box center [227, 204] width 106 height 16
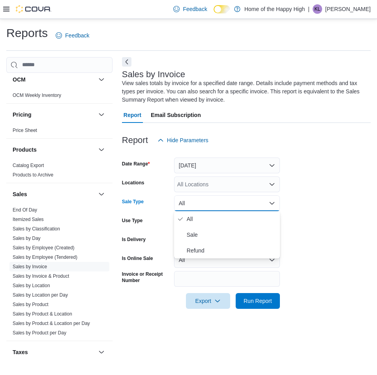
click at [310, 212] on form "Date Range [DATE] Locations All Locations Sale Type All Use Type All Is Deliver…" at bounding box center [246, 228] width 248 height 161
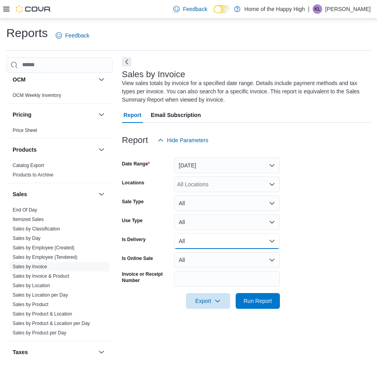
click at [240, 244] on button "All" at bounding box center [227, 241] width 106 height 16
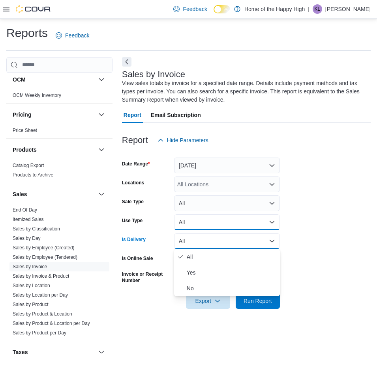
click at [240, 223] on button "All" at bounding box center [227, 223] width 106 height 16
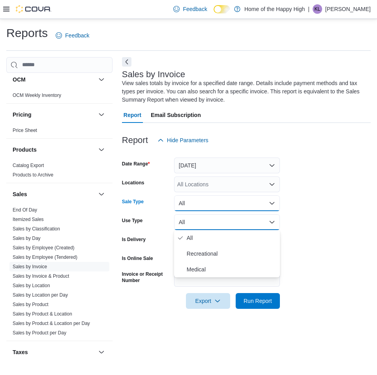
click at [239, 203] on button "All" at bounding box center [227, 204] width 106 height 16
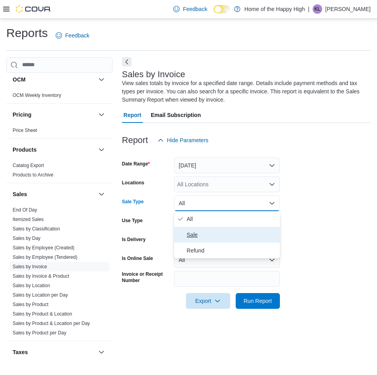
click at [238, 235] on span "Sale" at bounding box center [232, 234] width 90 height 9
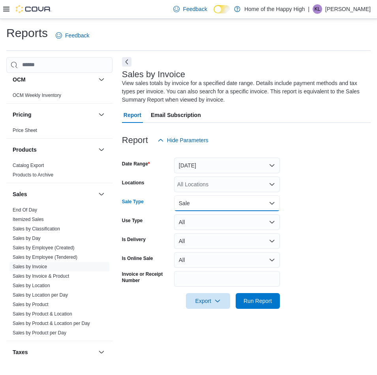
scroll to position [441, 0]
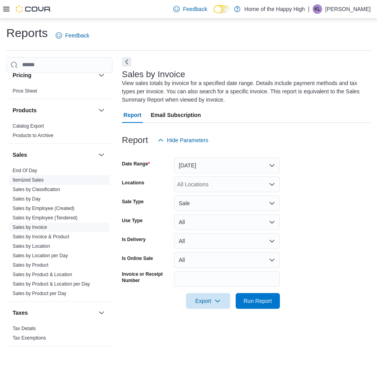
click at [42, 183] on link "Itemized Sales" at bounding box center [28, 180] width 31 height 6
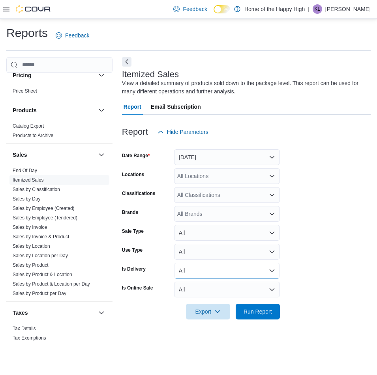
click at [201, 263] on button "All" at bounding box center [227, 271] width 106 height 16
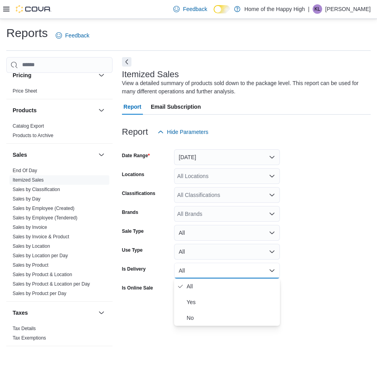
click at [330, 268] on form "Date Range [DATE] Locations All Locations Classifications All Classifications B…" at bounding box center [246, 230] width 248 height 180
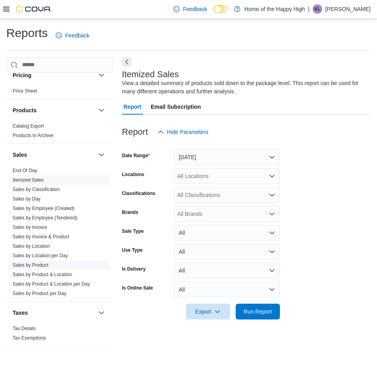
click at [40, 267] on link "Sales by Product" at bounding box center [31, 266] width 36 height 6
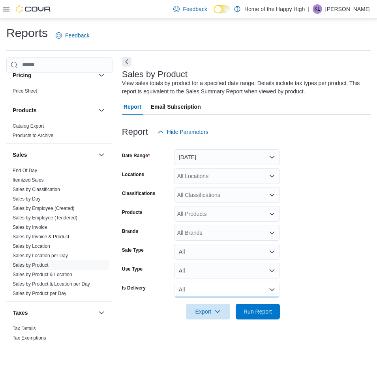
click at [192, 286] on button "All" at bounding box center [227, 290] width 106 height 16
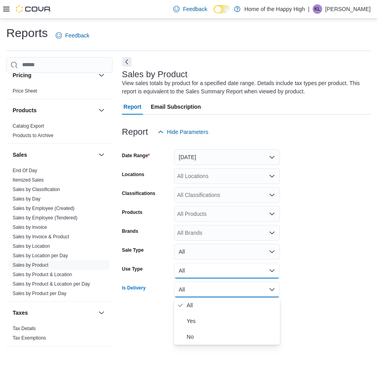
click at [198, 268] on button "All" at bounding box center [227, 271] width 106 height 16
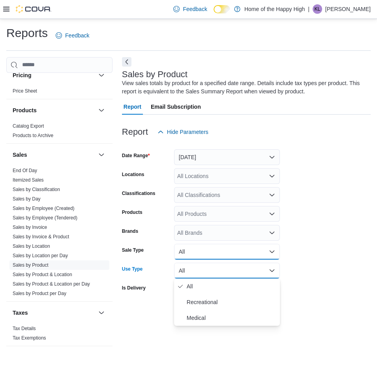
click at [200, 254] on button "All" at bounding box center [227, 252] width 106 height 16
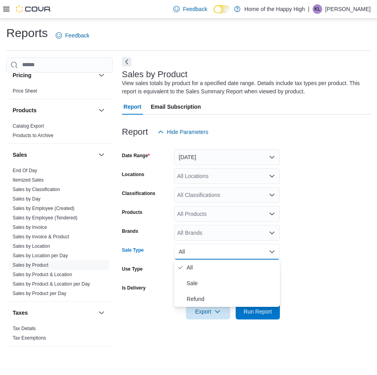
click at [202, 238] on div "All Brands" at bounding box center [227, 233] width 106 height 16
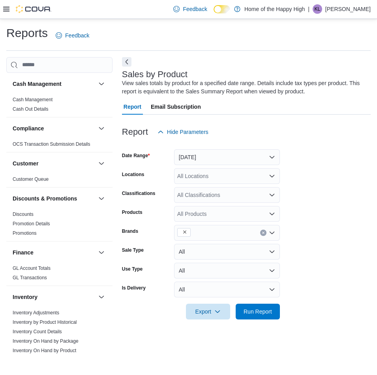
click at [5, 12] on icon at bounding box center [6, 9] width 6 height 6
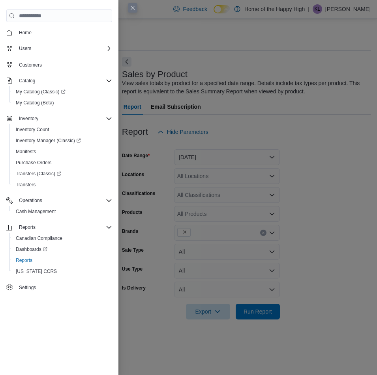
click at [131, 9] on button "Close this dialog" at bounding box center [132, 7] width 9 height 9
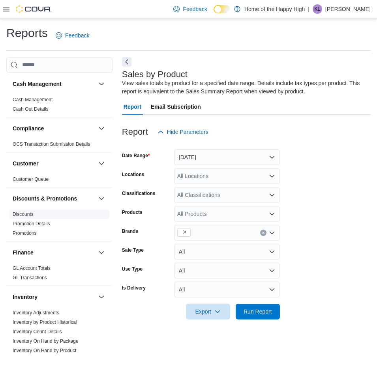
click at [32, 213] on link "Discounts" at bounding box center [23, 215] width 21 height 6
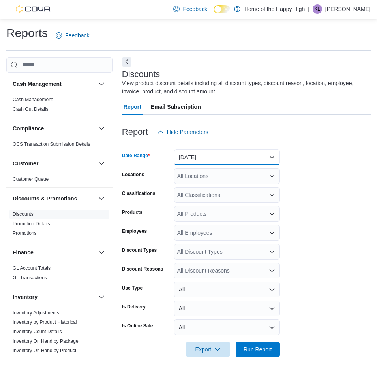
click at [198, 159] on button "[DATE]" at bounding box center [227, 157] width 106 height 16
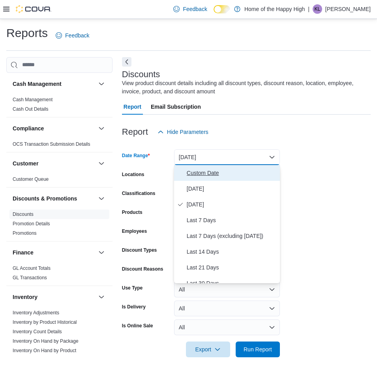
click at [199, 172] on span "Custom Date" at bounding box center [232, 172] width 90 height 9
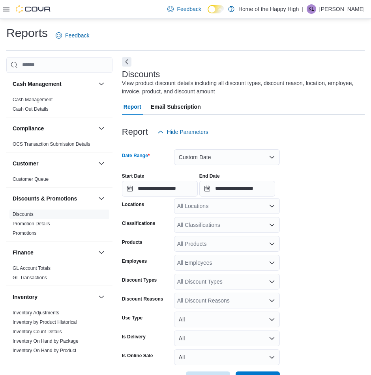
click at [199, 215] on form "**********" at bounding box center [243, 264] width 243 height 248
click at [198, 209] on div "All Locations" at bounding box center [227, 206] width 106 height 16
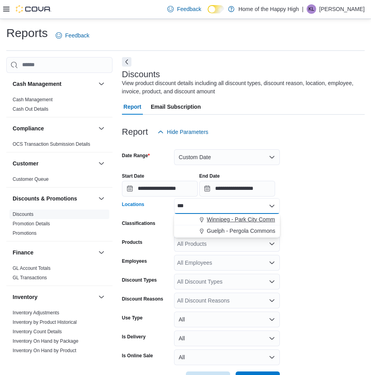
type input "***"
click at [241, 217] on span "Winnipeg - Park City Commons - Fire & Flower" at bounding box center [264, 220] width 115 height 8
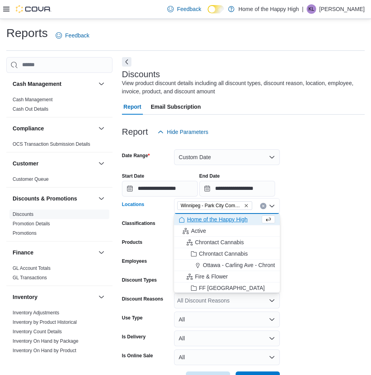
click at [315, 241] on form "**********" at bounding box center [243, 264] width 243 height 248
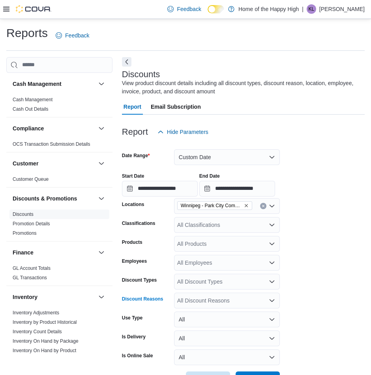
click at [213, 299] on div "All Discount Reasons" at bounding box center [227, 301] width 106 height 16
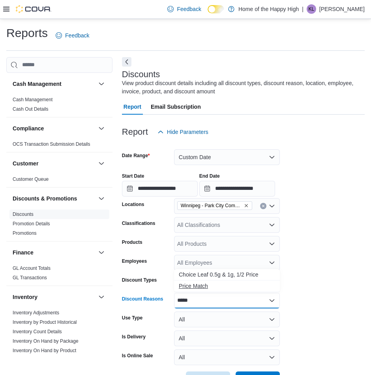
type input "*****"
click at [229, 289] on span "Price Match" at bounding box center [227, 286] width 96 height 8
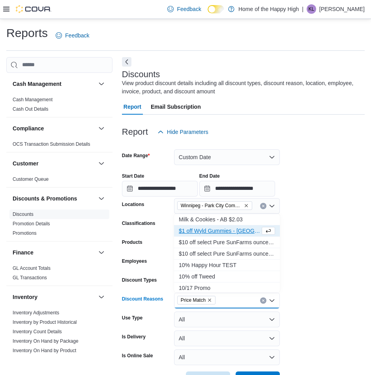
click at [301, 304] on form "**********" at bounding box center [243, 264] width 243 height 248
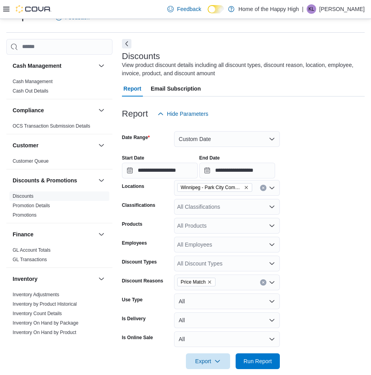
scroll to position [28, 0]
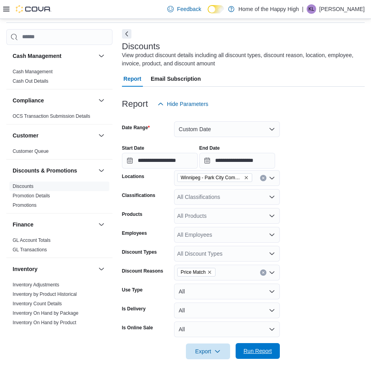
click at [269, 351] on span "Run Report" at bounding box center [257, 351] width 28 height 8
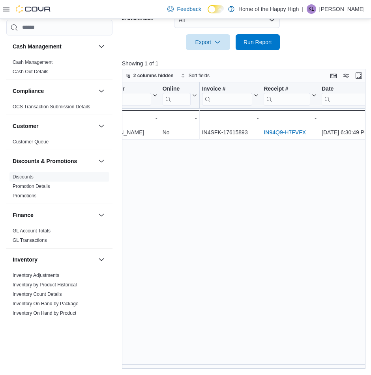
scroll to position [0, 324]
click at [245, 367] on div "Discount Reason Click to view column header actions Discount Type Click to view…" at bounding box center [245, 225] width 246 height 287
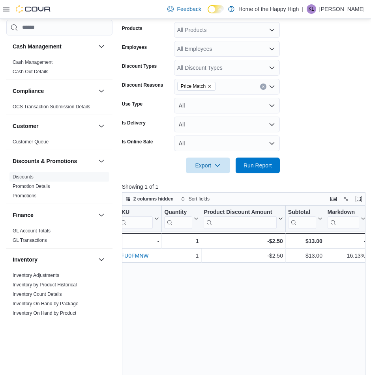
scroll to position [101, 0]
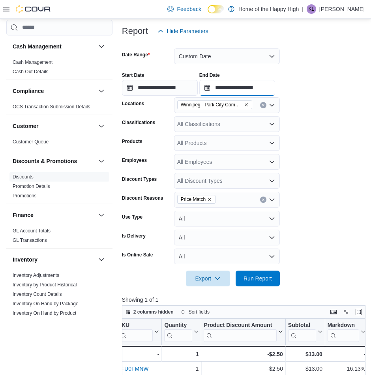
click at [241, 82] on input "**********" at bounding box center [237, 88] width 76 height 16
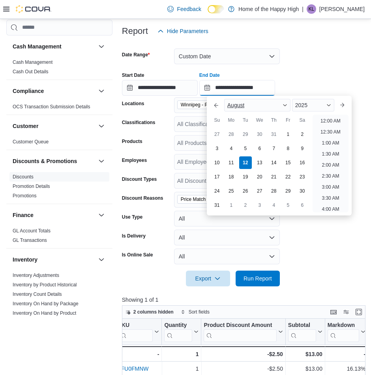
scroll to position [434, 0]
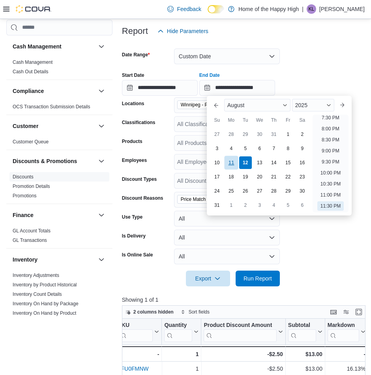
click at [232, 166] on div "11" at bounding box center [231, 163] width 14 height 14
type input "**********"
drag, startPoint x: 266, startPoint y: 285, endPoint x: 215, endPoint y: 183, distance: 114.1
click at [265, 284] on span "Run Report" at bounding box center [257, 279] width 35 height 16
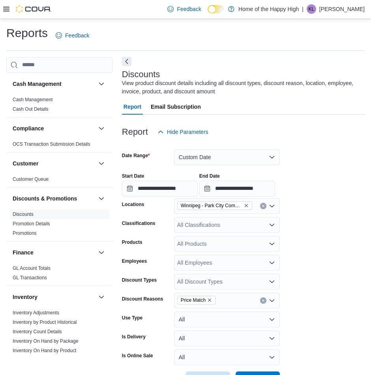
click at [127, 65] on button "Next" at bounding box center [126, 61] width 9 height 9
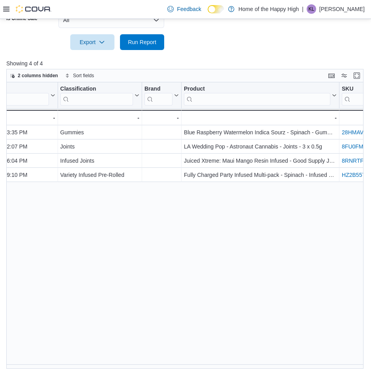
scroll to position [0, 583]
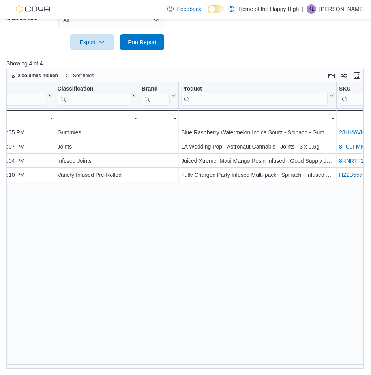
drag, startPoint x: 289, startPoint y: 370, endPoint x: 284, endPoint y: 370, distance: 5.1
click at [285, 370] on div "**********" at bounding box center [185, 33] width 371 height 686
click at [284, 370] on div "**********" at bounding box center [185, 33] width 371 height 686
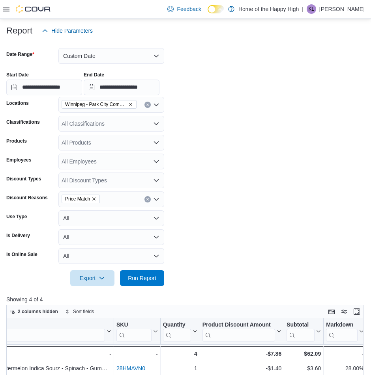
scroll to position [93, 0]
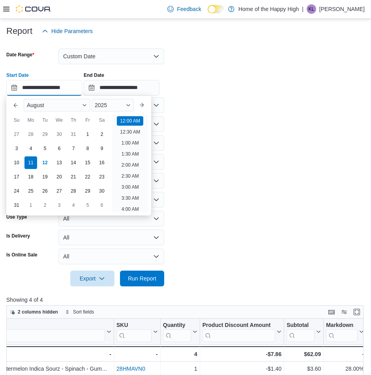
click at [71, 88] on input "**********" at bounding box center [44, 88] width 76 height 16
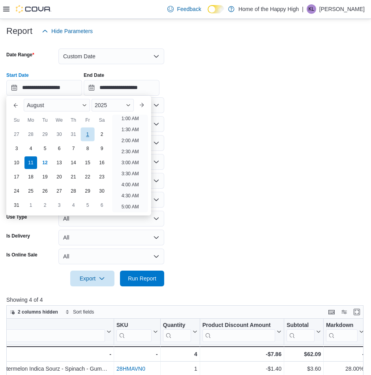
click at [82, 136] on div "1" at bounding box center [87, 134] width 14 height 14
type input "**********"
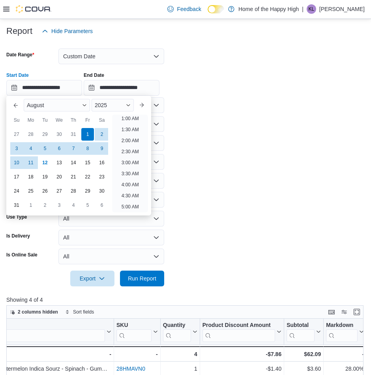
scroll to position [2, 0]
click at [139, 277] on span "Run Report" at bounding box center [142, 278] width 28 height 8
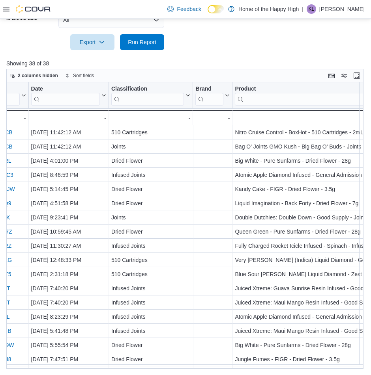
scroll to position [0, 563]
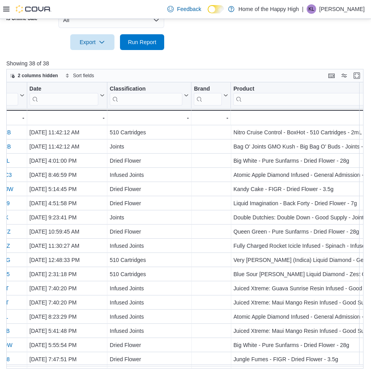
drag, startPoint x: 272, startPoint y: 370, endPoint x: 268, endPoint y: 371, distance: 4.5
click at [268, 371] on div "**********" at bounding box center [185, 33] width 371 height 686
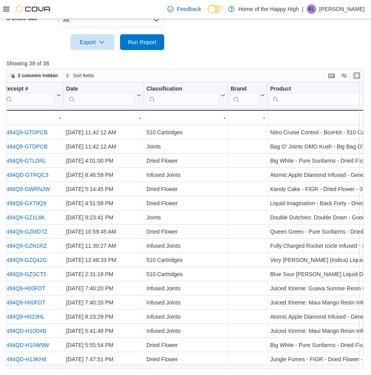
scroll to position [0, 533]
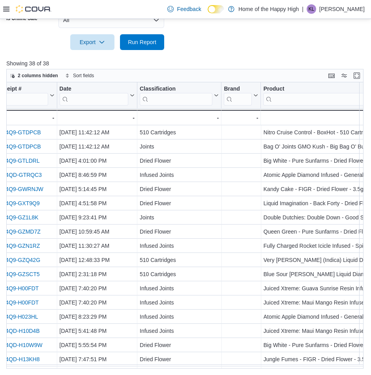
drag, startPoint x: 239, startPoint y: 371, endPoint x: 258, endPoint y: 370, distance: 18.6
click at [258, 370] on div "**********" at bounding box center [185, 33] width 371 height 686
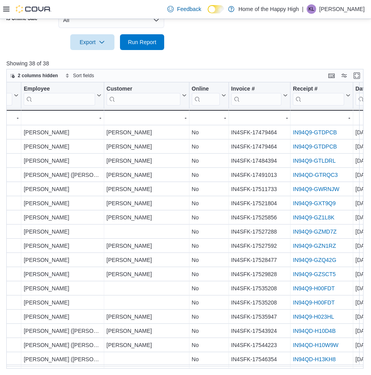
scroll to position [0, 243]
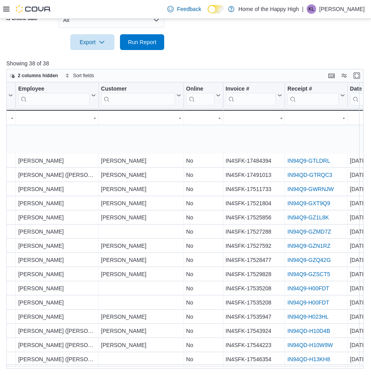
click at [185, 369] on div "**********" at bounding box center [185, 33] width 371 height 686
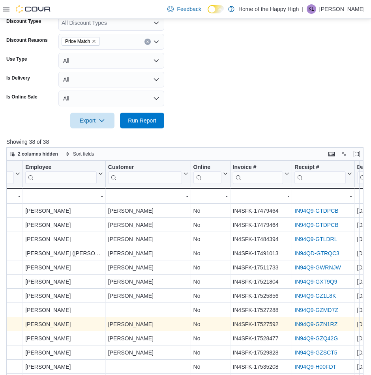
scroll to position [250, 0]
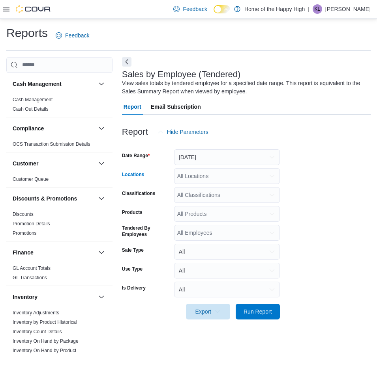
click at [209, 169] on div "All Locations" at bounding box center [227, 176] width 106 height 16
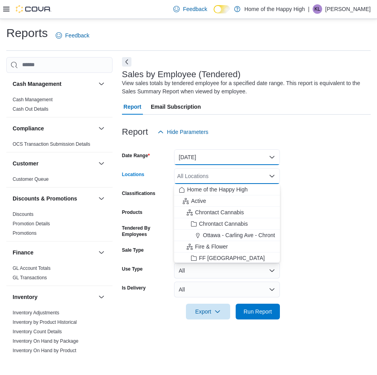
click at [209, 165] on button "[DATE]" at bounding box center [227, 157] width 106 height 16
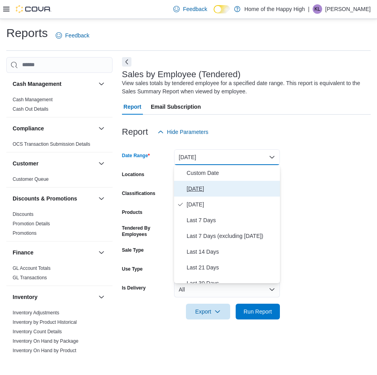
click at [207, 184] on span "[DATE]" at bounding box center [232, 188] width 90 height 9
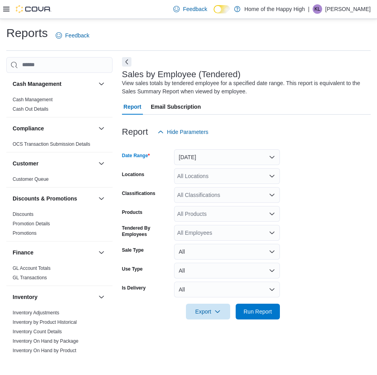
click at [201, 176] on div "All Locations" at bounding box center [227, 176] width 106 height 16
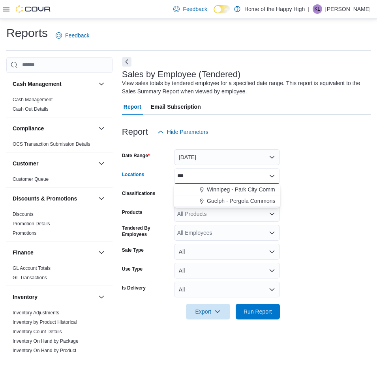
type input "***"
click at [219, 187] on span "Winnipeg - Park City Commons - Fire & Flower" at bounding box center [264, 190] width 115 height 8
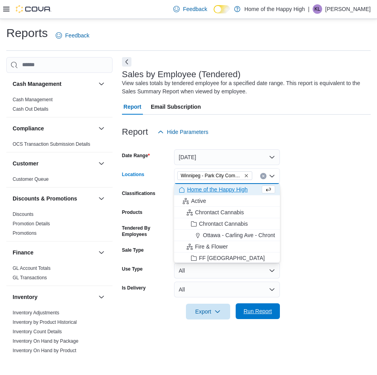
click at [270, 307] on span "Run Report" at bounding box center [257, 312] width 35 height 16
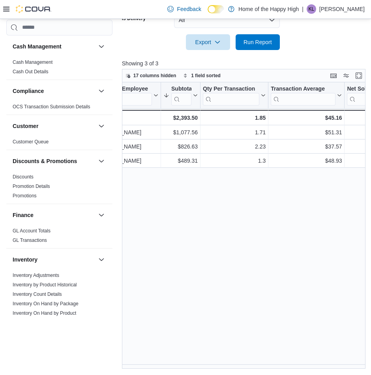
scroll to position [0, 34]
